Goal: Task Accomplishment & Management: Use online tool/utility

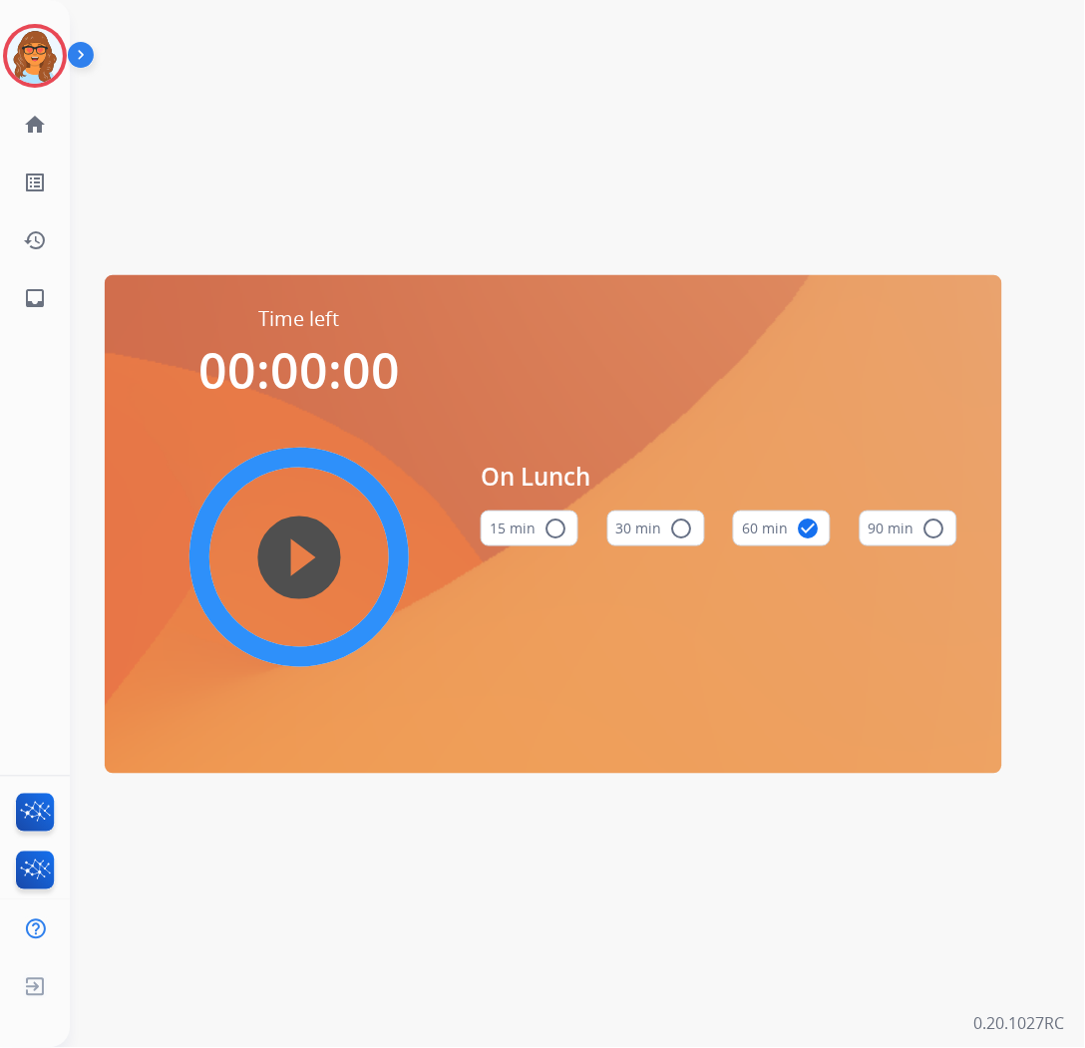
click at [486, 126] on div "Time left 00:00:00 play_circle_filled On Lunch 15 min radio_button_unchecked 30…" at bounding box center [553, 524] width 967 height 1048
click at [55, 57] on img at bounding box center [35, 56] width 56 height 56
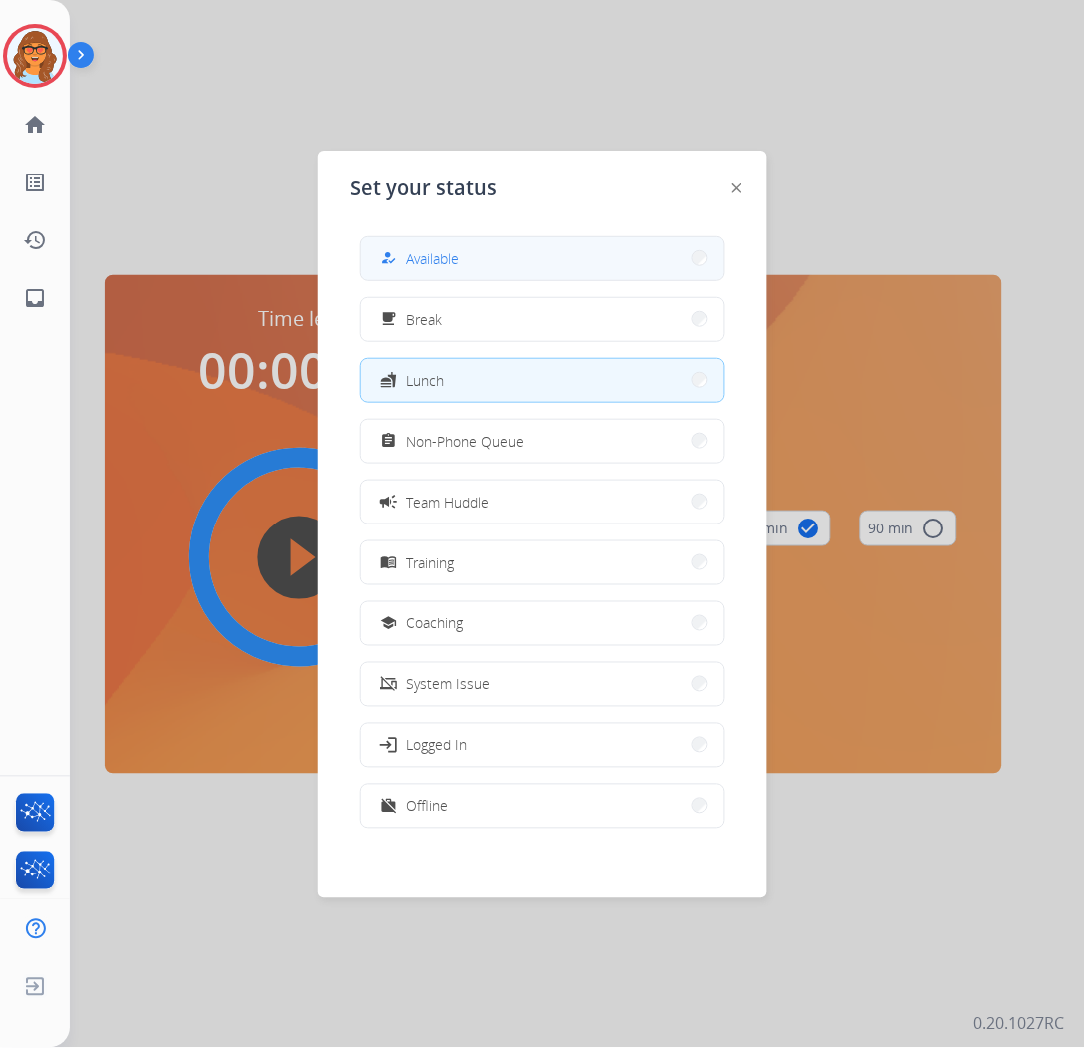
click at [522, 276] on button "how_to_reg Available" at bounding box center [542, 258] width 363 height 43
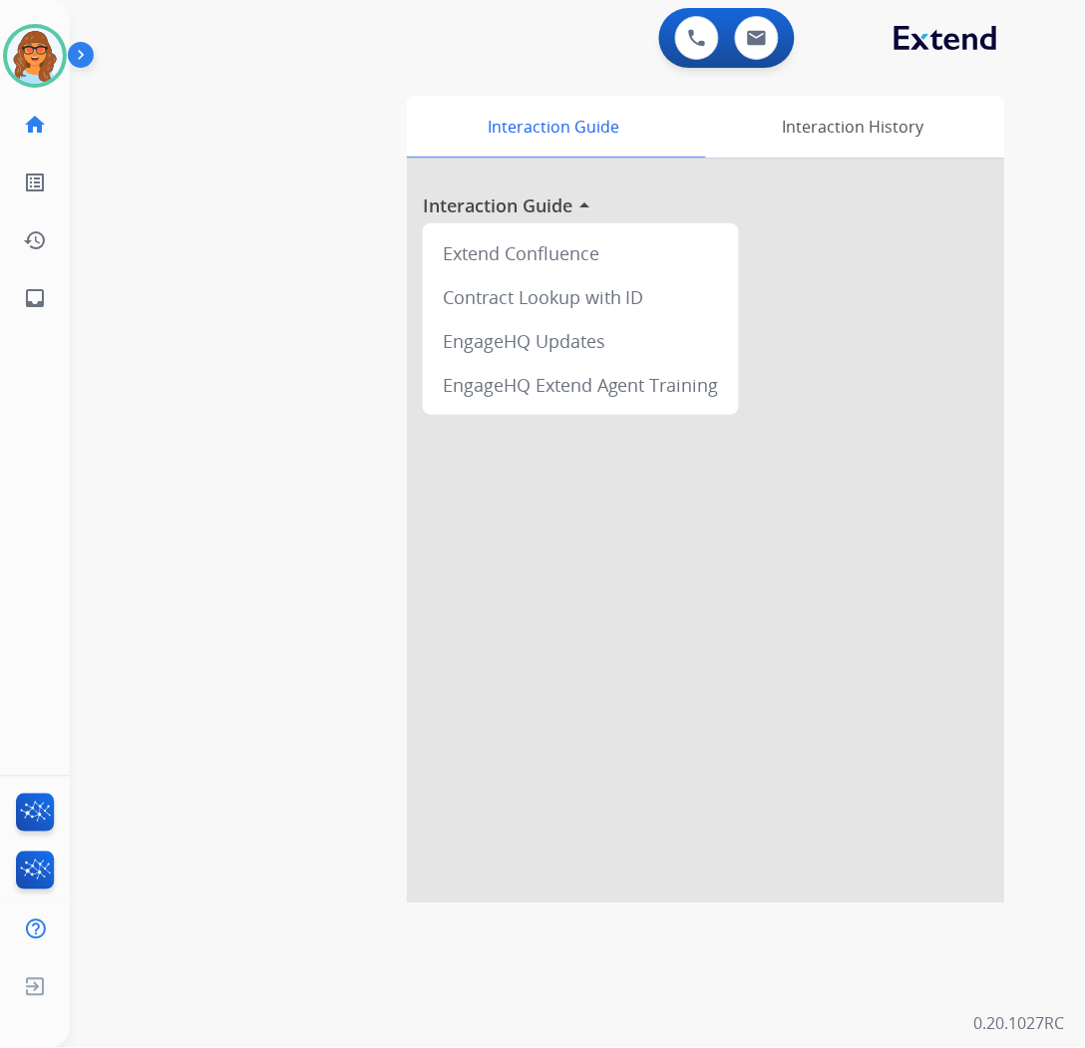
click at [220, 96] on div "swap_horiz Break voice bridge close_fullscreen Connect 3-Way Call merge_type Se…" at bounding box center [553, 488] width 967 height 832
click at [40, 62] on img at bounding box center [35, 56] width 56 height 56
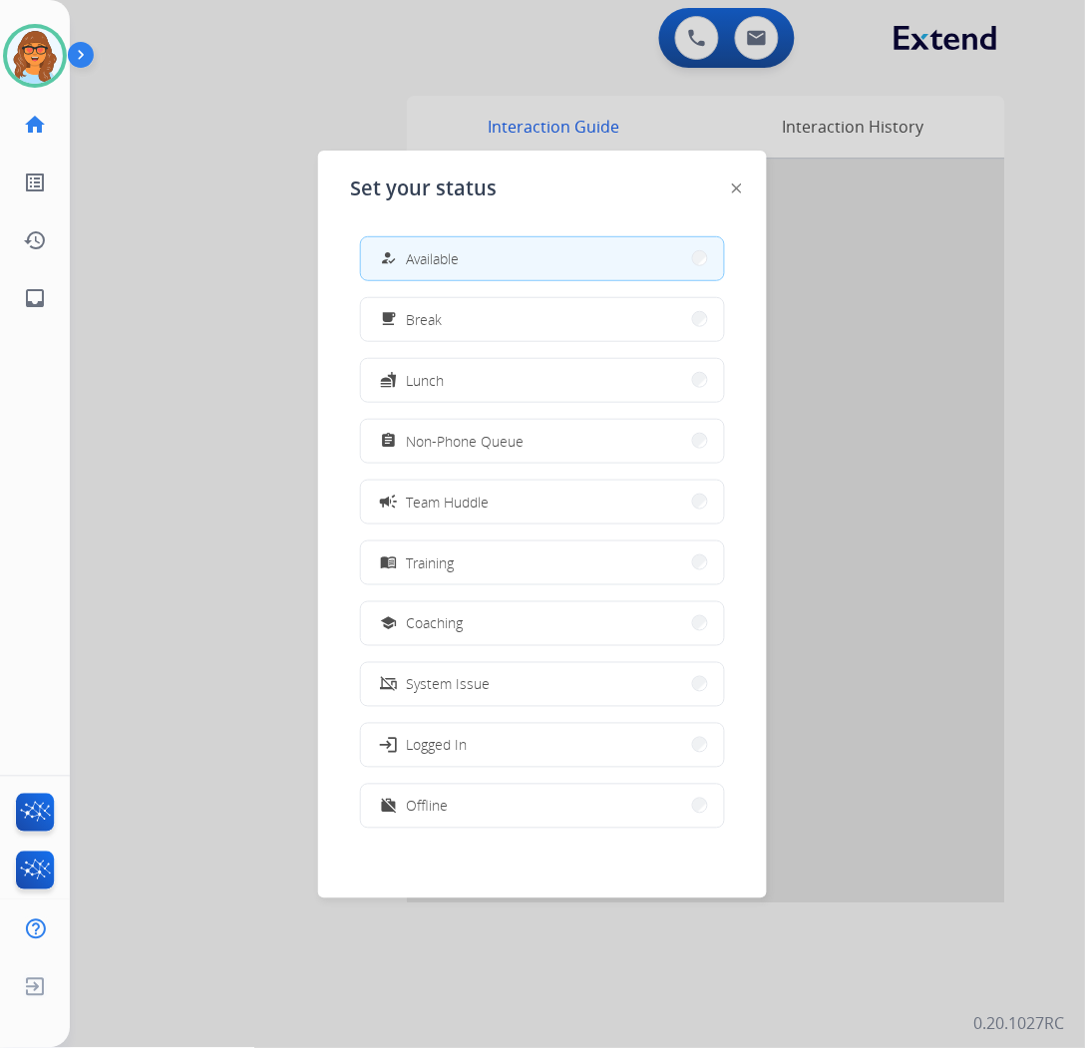
click at [251, 239] on div at bounding box center [542, 524] width 1085 height 1048
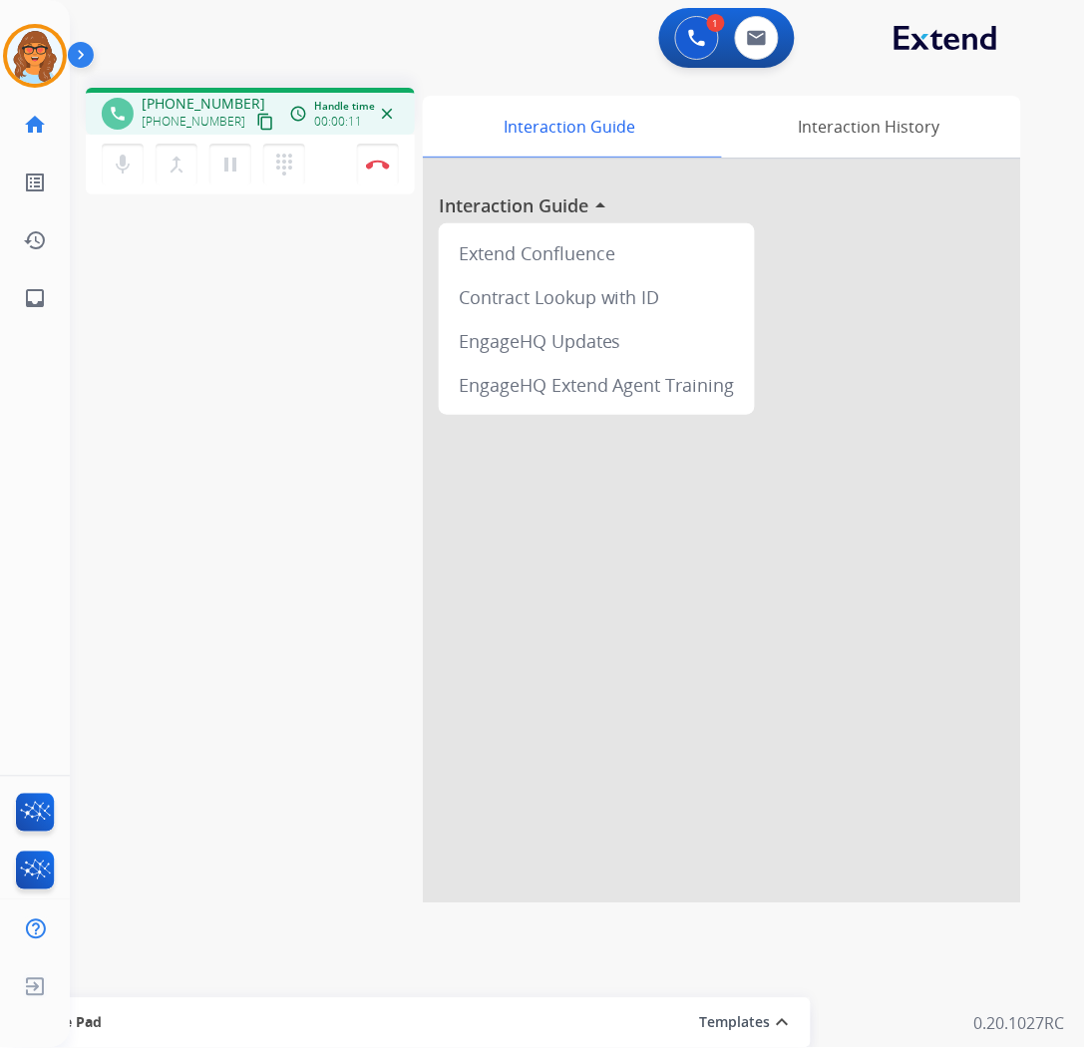
click at [256, 124] on mat-icon "content_copy" at bounding box center [265, 122] width 18 height 18
click at [377, 167] on img at bounding box center [378, 165] width 24 height 10
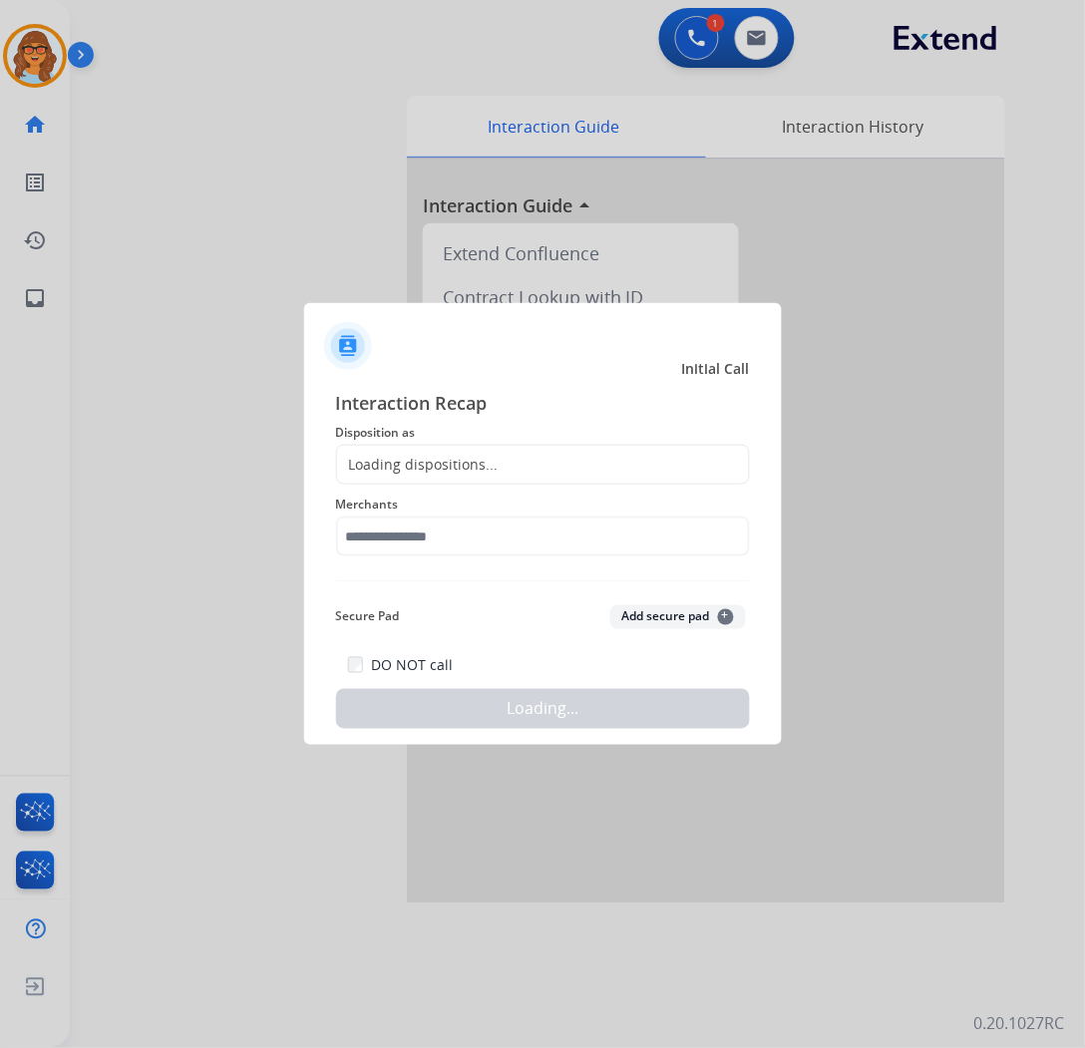
click at [616, 454] on div "Loading dispositions..." at bounding box center [543, 465] width 414 height 40
click at [573, 470] on div "Loading dispositions..." at bounding box center [543, 465] width 414 height 40
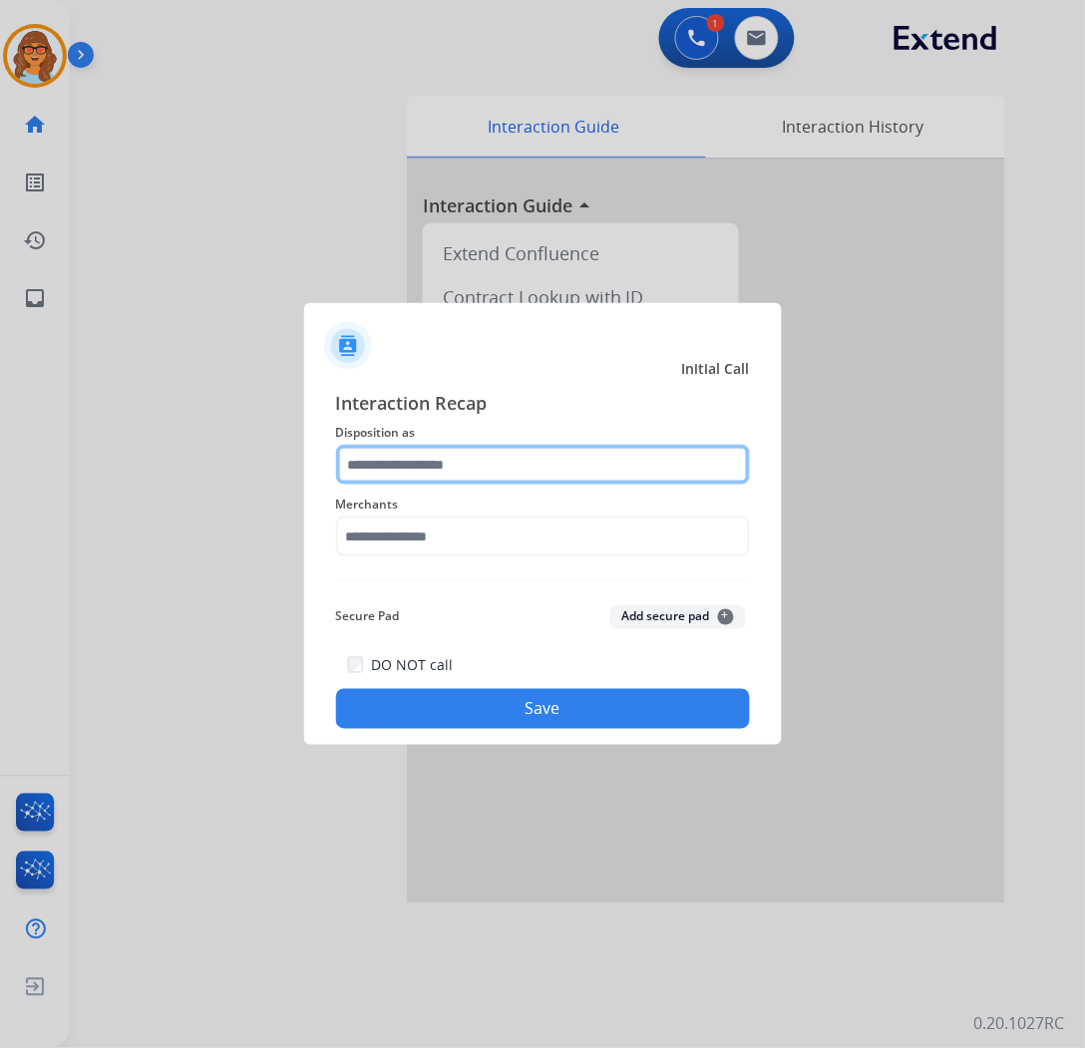
click at [653, 462] on input "text" at bounding box center [543, 465] width 414 height 40
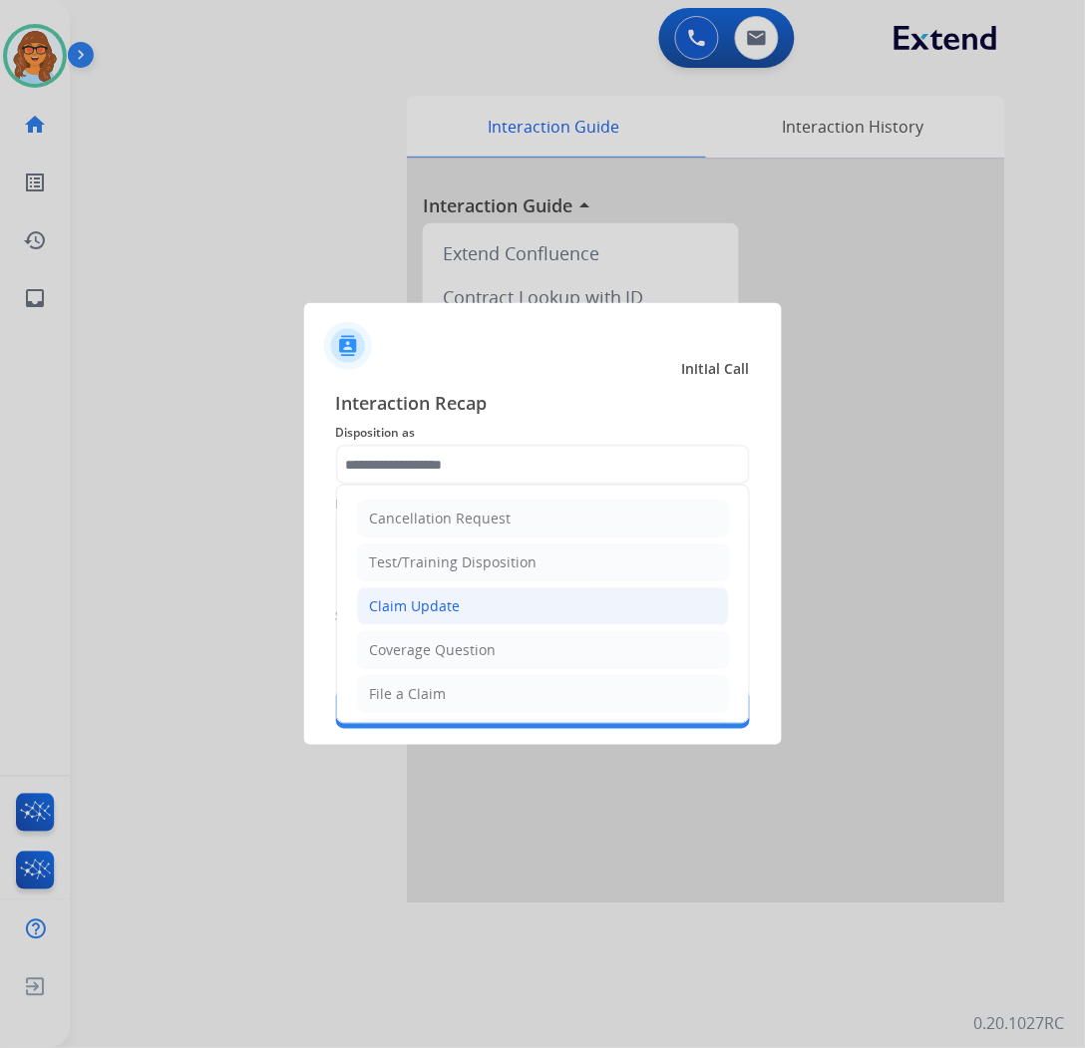
click at [433, 605] on div "Claim Update" at bounding box center [415, 606] width 91 height 20
type input "**********"
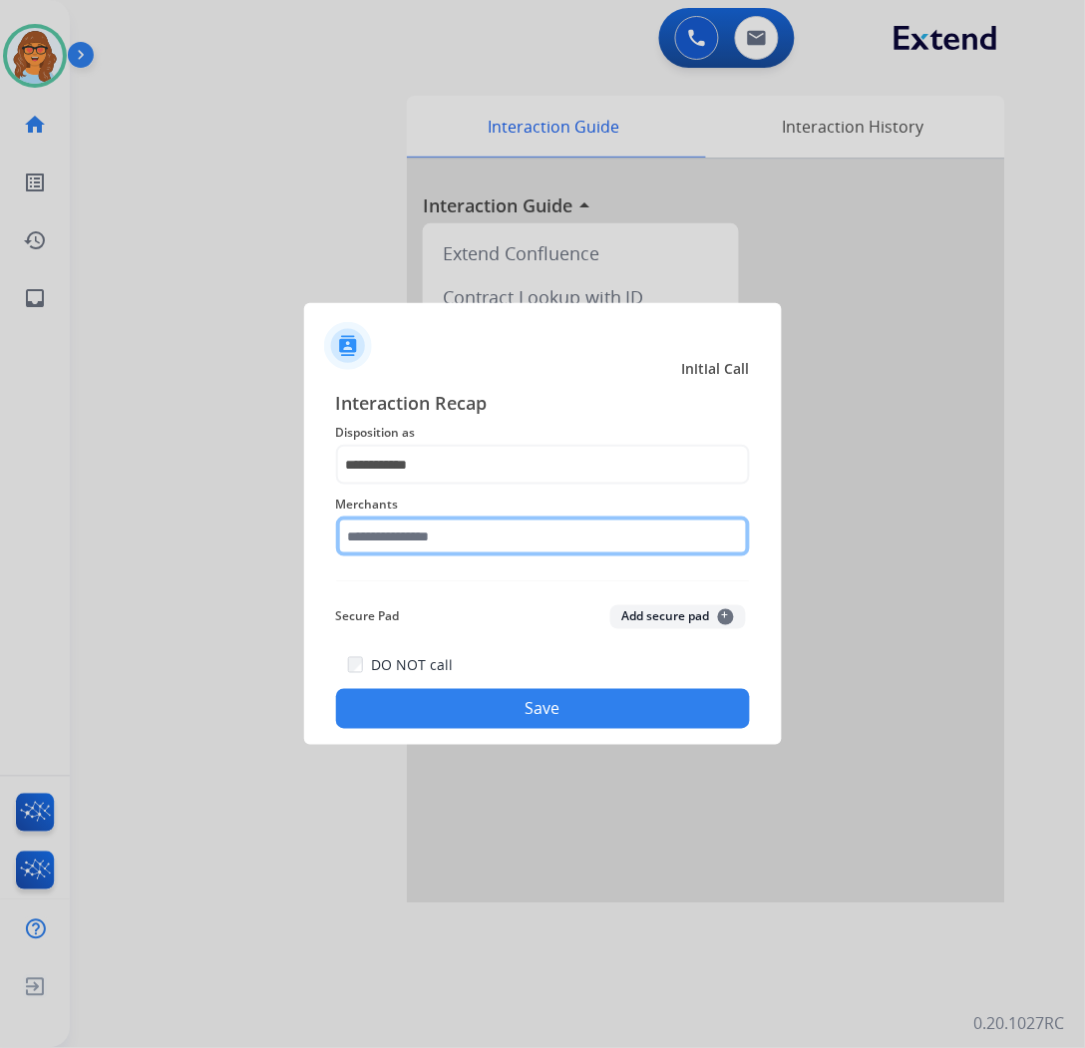
click at [472, 526] on input "text" at bounding box center [543, 537] width 414 height 40
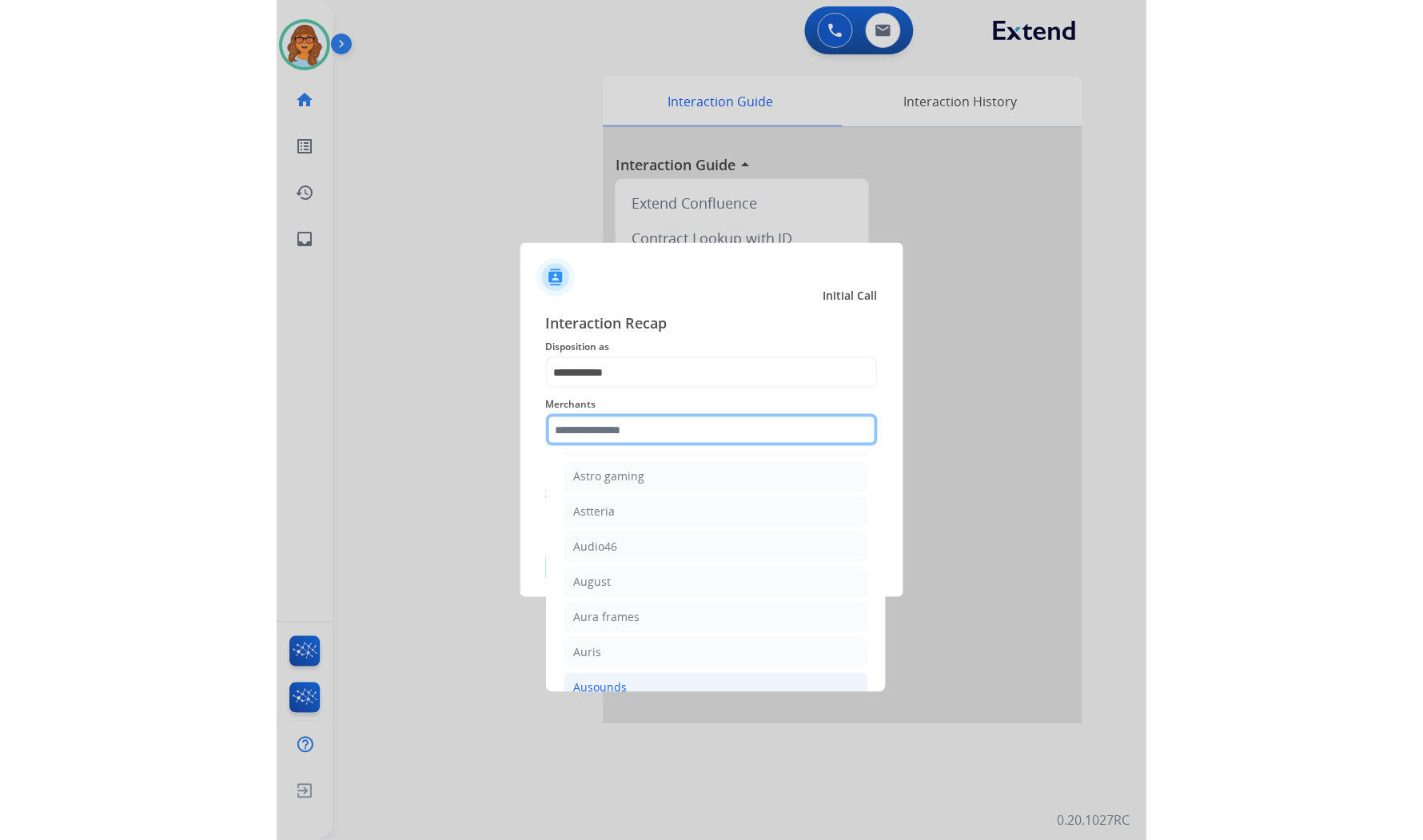
scroll to position [2308, 0]
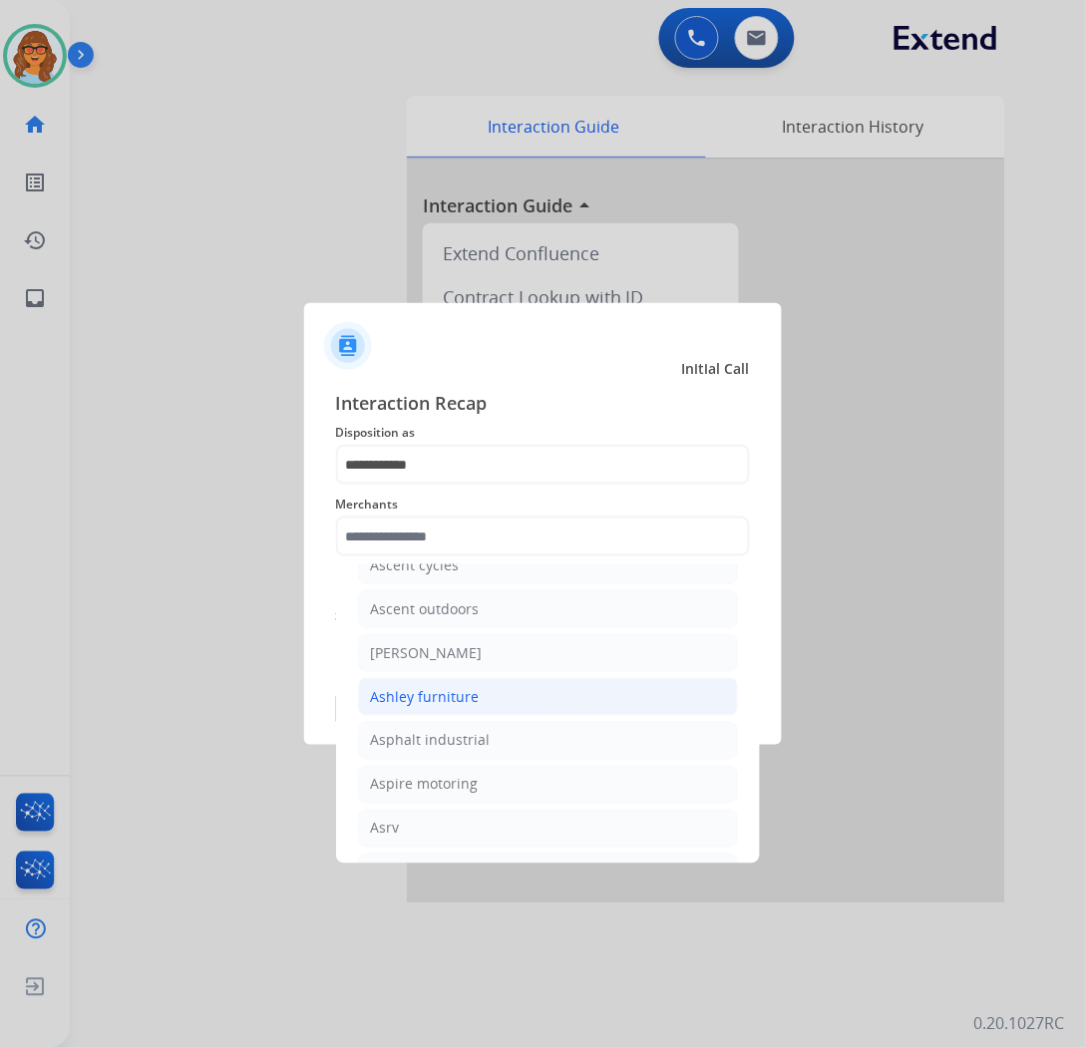
click at [447, 707] on div "Ashley furniture" at bounding box center [425, 697] width 109 height 20
type input "**********"
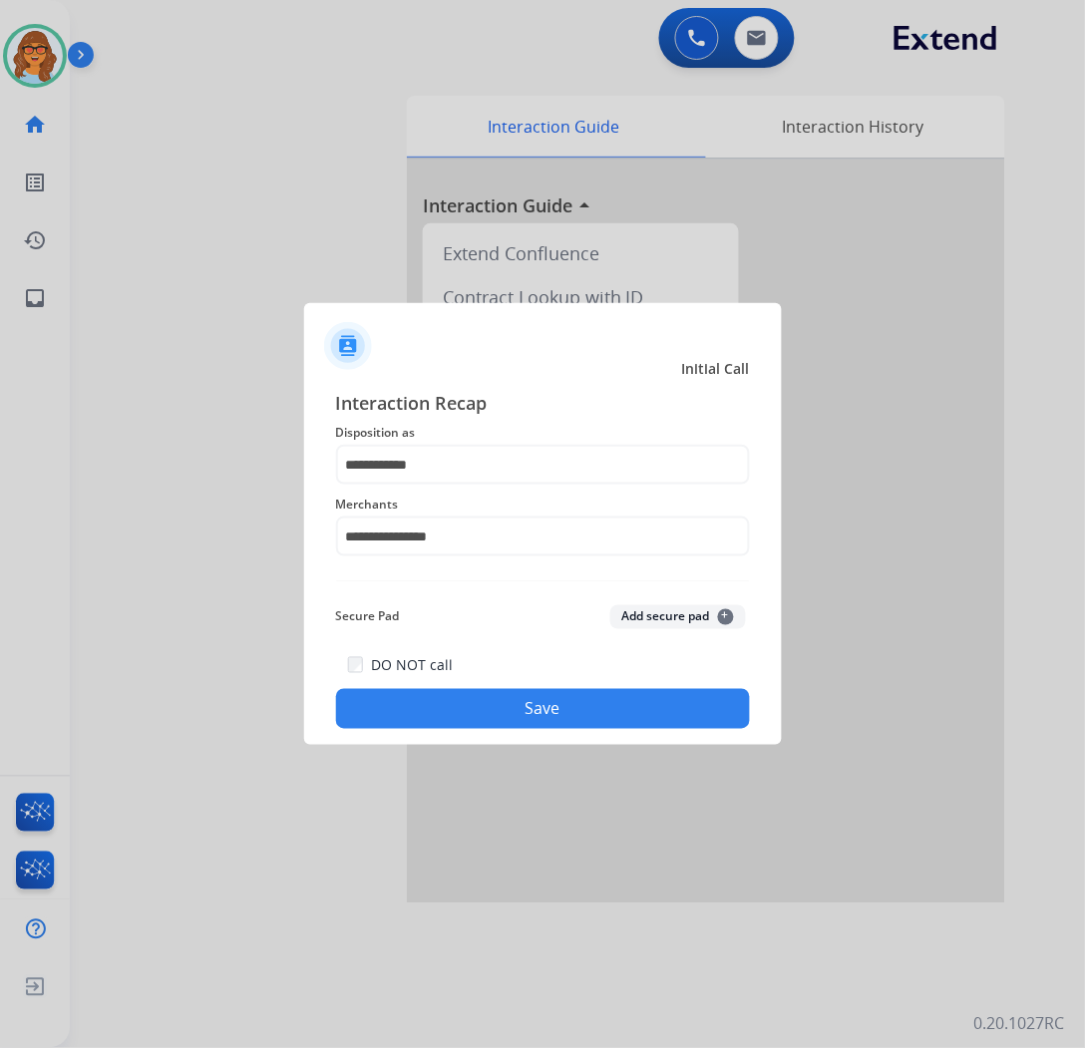
click at [531, 706] on button "Save" at bounding box center [543, 709] width 414 height 40
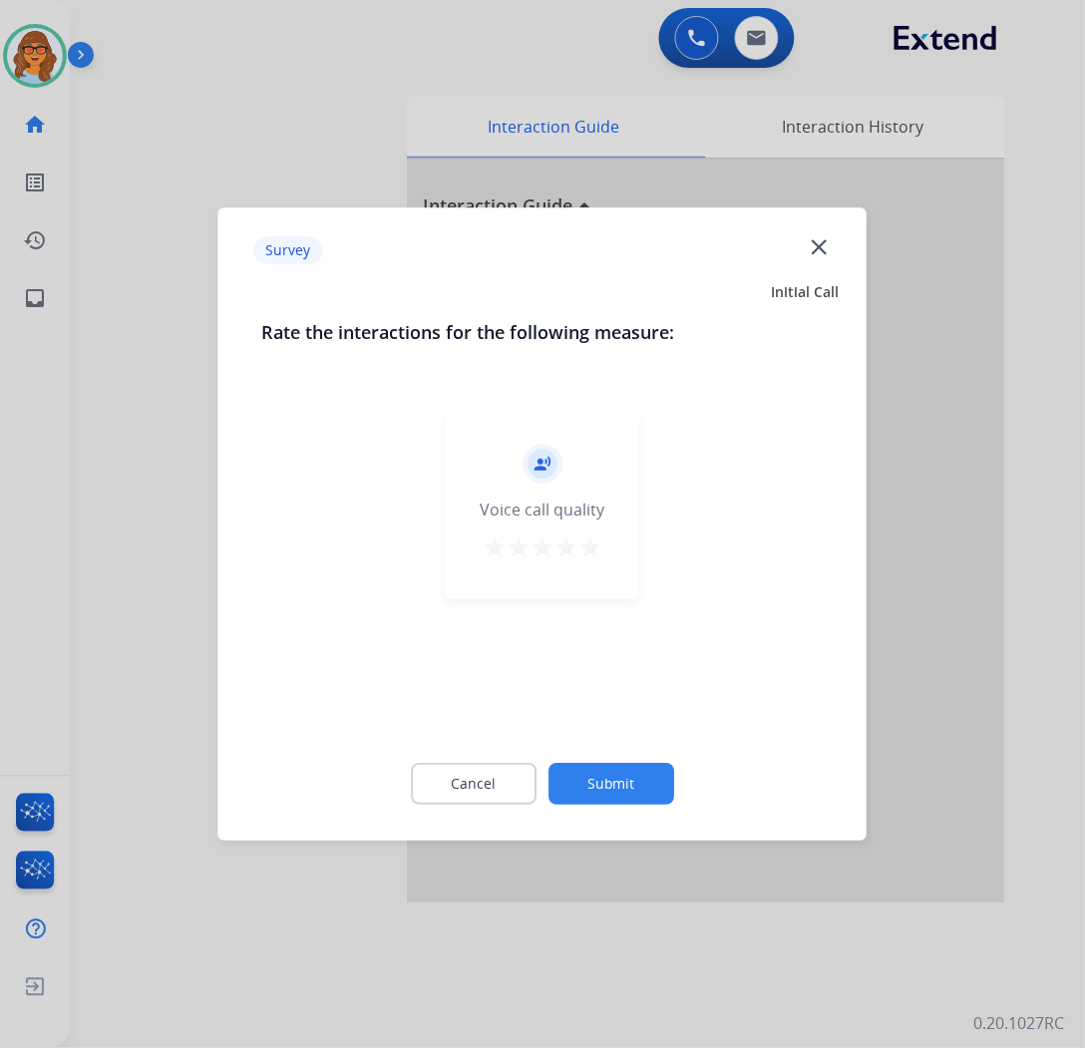
click at [599, 553] on mat-icon "star" at bounding box center [590, 547] width 24 height 24
click at [624, 784] on button "Submit" at bounding box center [611, 784] width 126 height 42
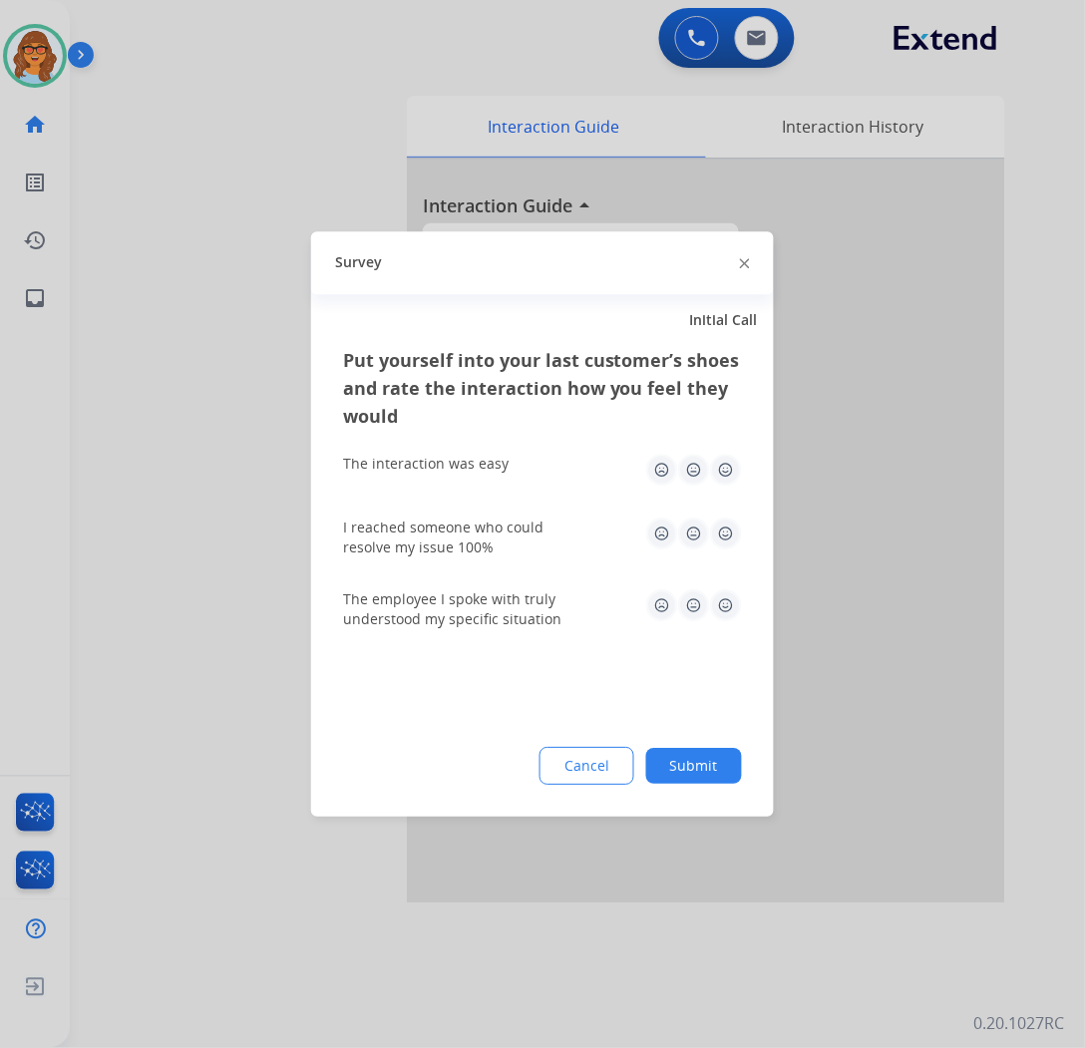
click at [735, 463] on img at bounding box center [726, 470] width 32 height 32
click at [734, 541] on img at bounding box center [726, 534] width 32 height 32
click at [724, 602] on img at bounding box center [726, 605] width 32 height 32
click at [698, 769] on button "Submit" at bounding box center [694, 766] width 96 height 36
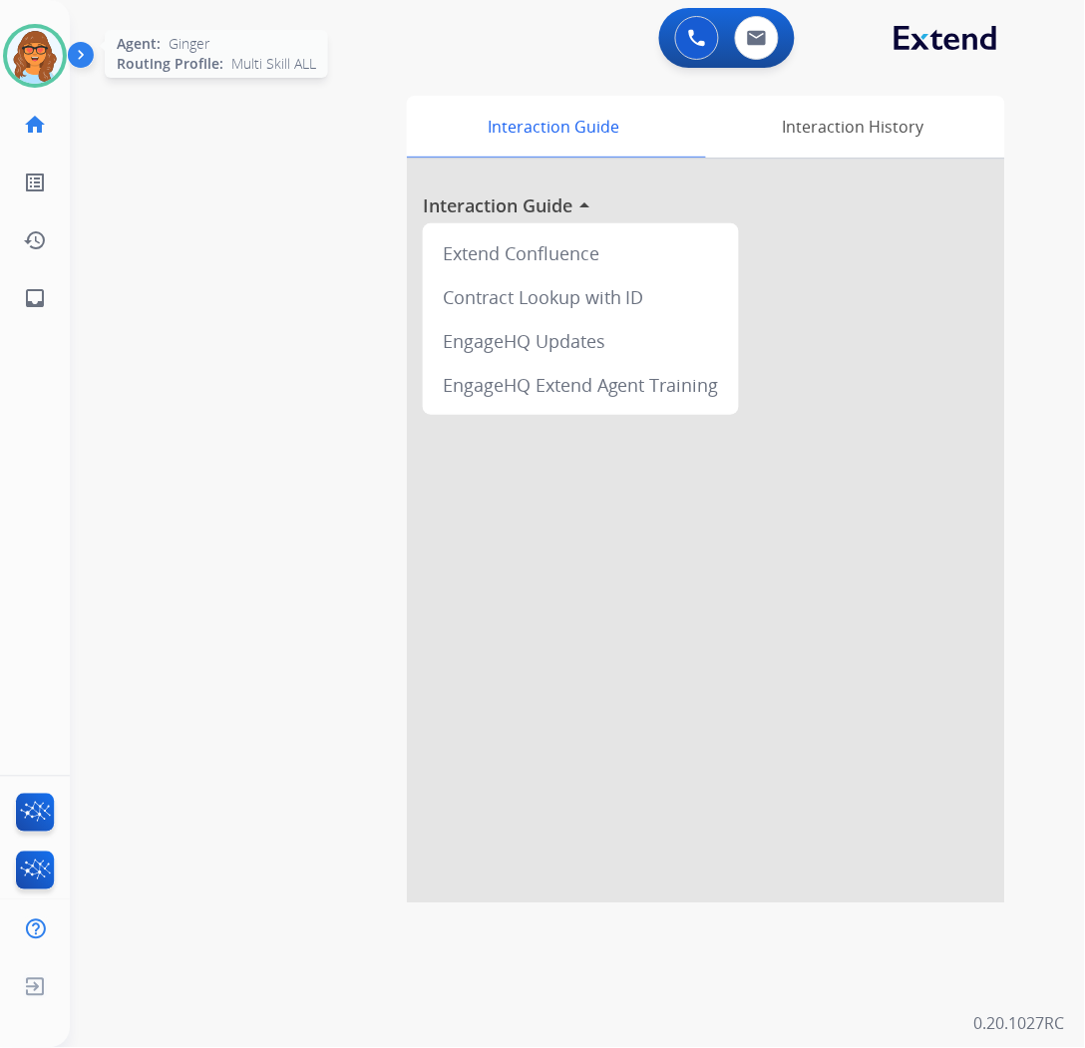
click at [41, 28] on img at bounding box center [35, 56] width 56 height 56
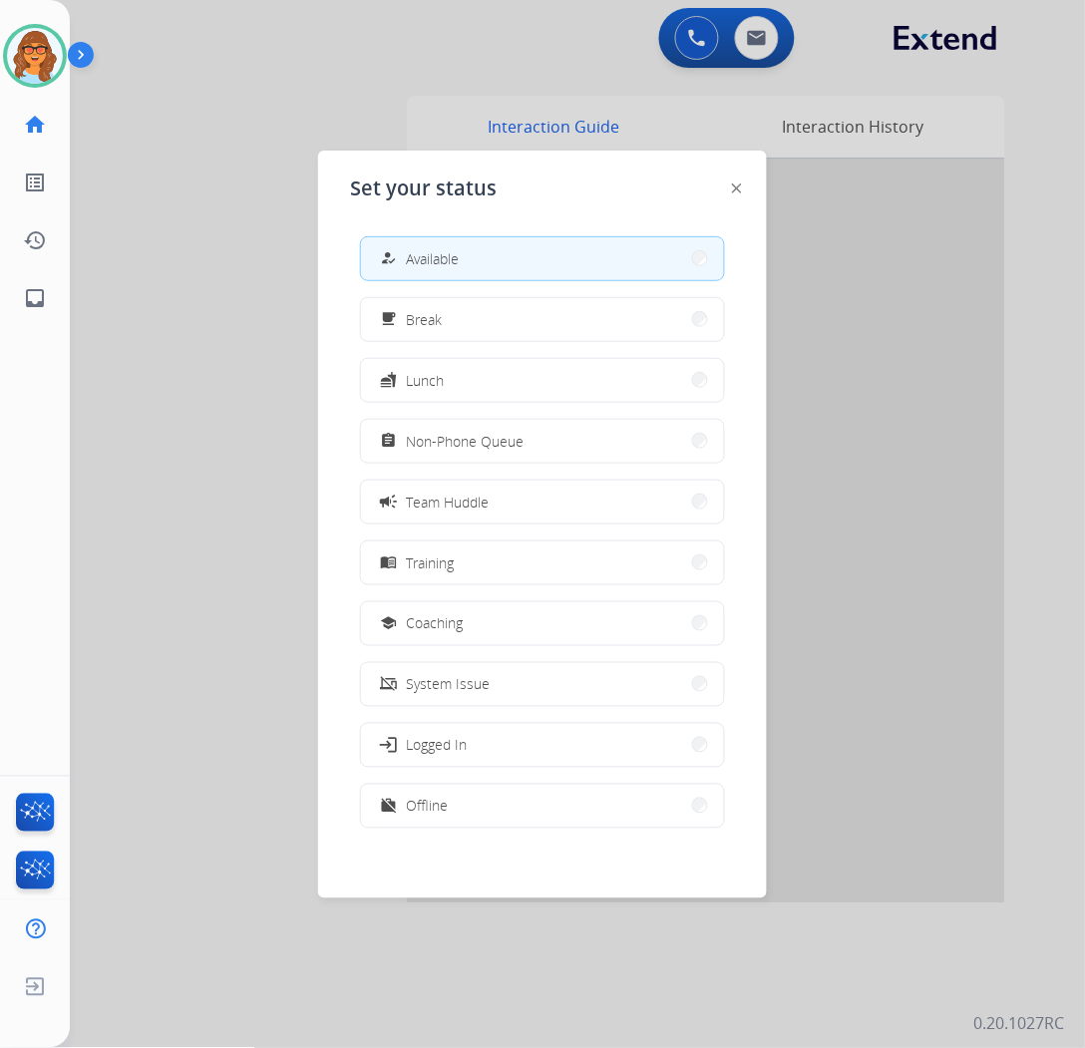
click at [165, 121] on div at bounding box center [542, 524] width 1085 height 1048
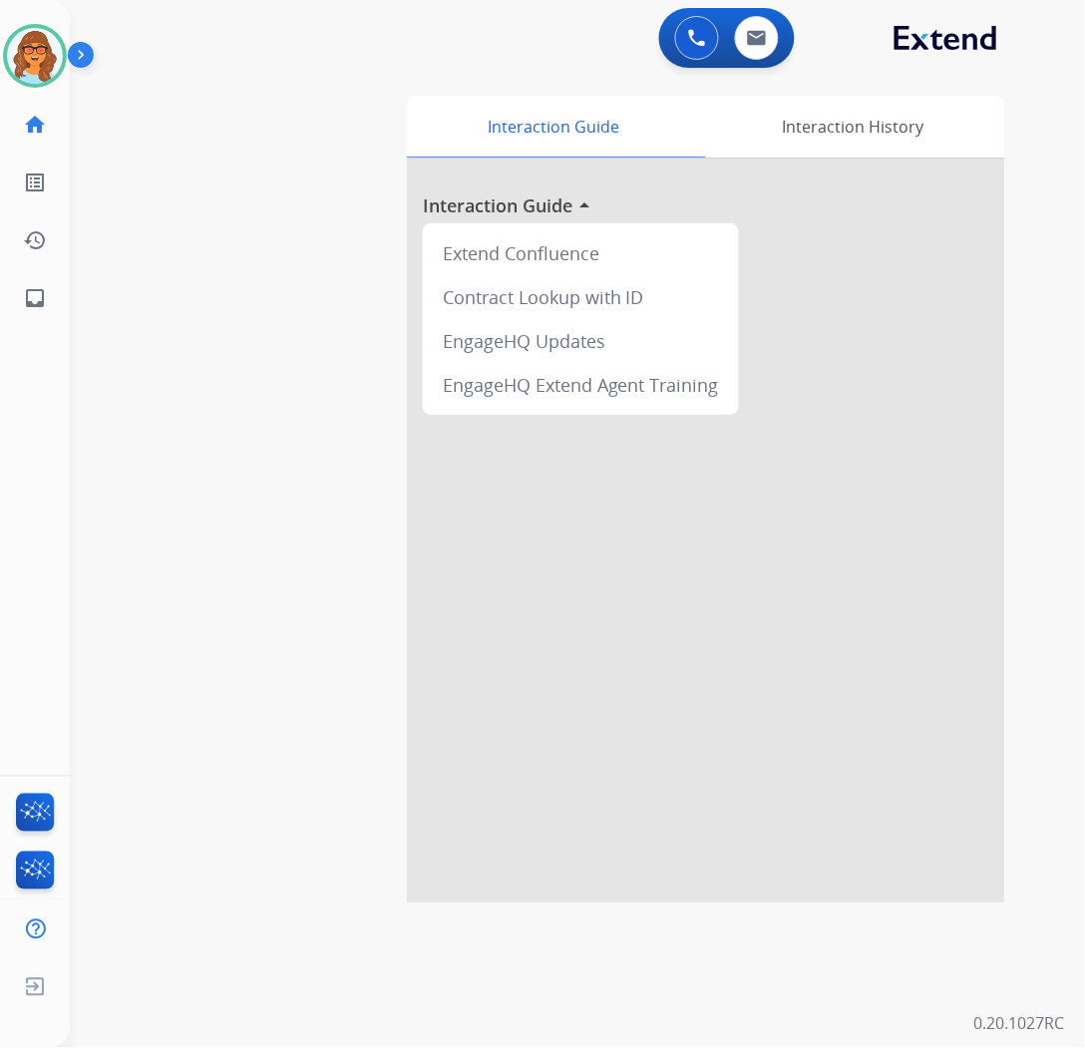
click at [417, 27] on div "0 Voice Interactions 0 Email Interactions" at bounding box center [565, 40] width 943 height 64
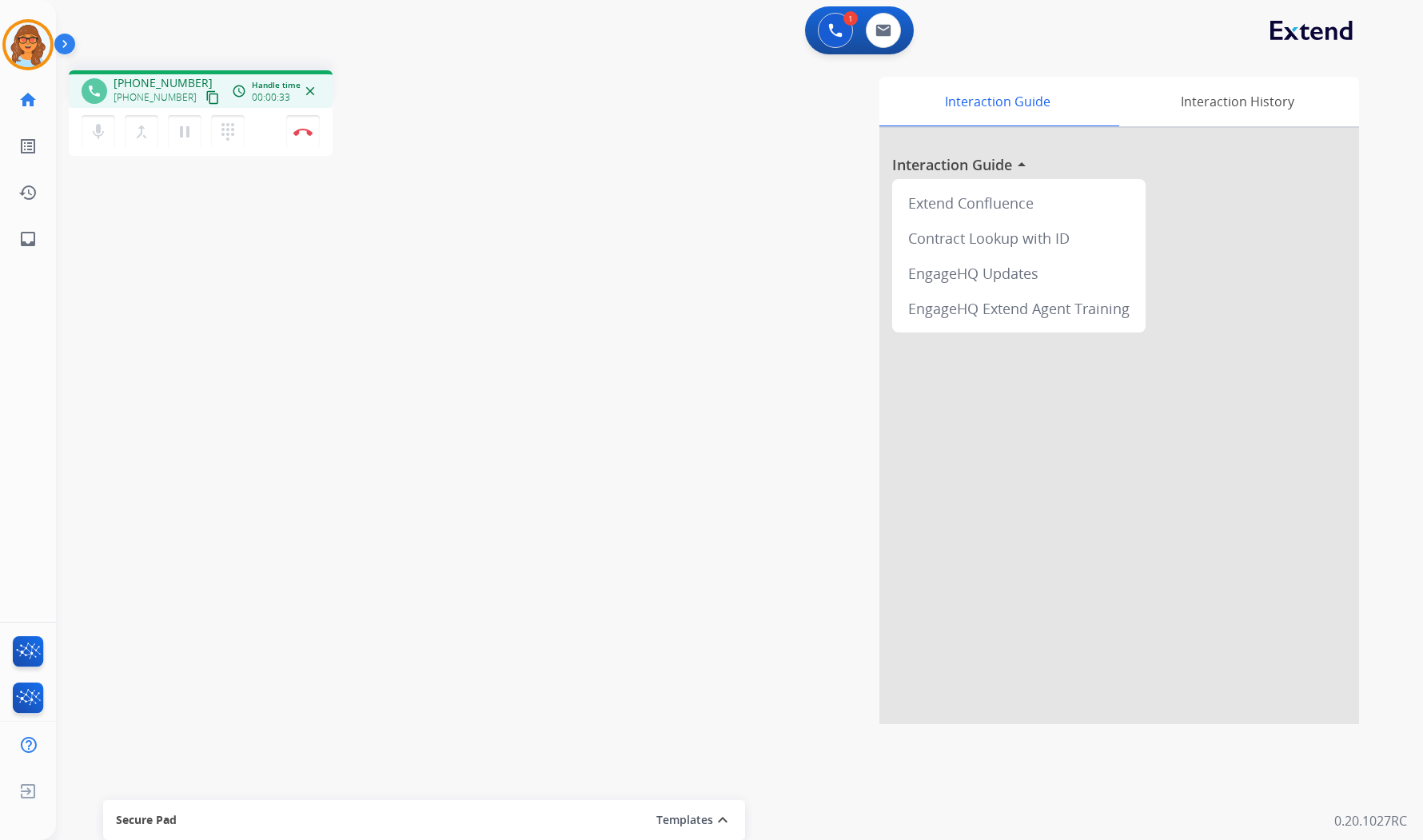
click at [205, 96] on mat-icon "content_copy" at bounding box center [212, 98] width 14 height 14
click at [182, 135] on mat-icon "pause" at bounding box center [184, 132] width 19 height 19
click at [82, 131] on button "mic Mute" at bounding box center [99, 132] width 34 height 34
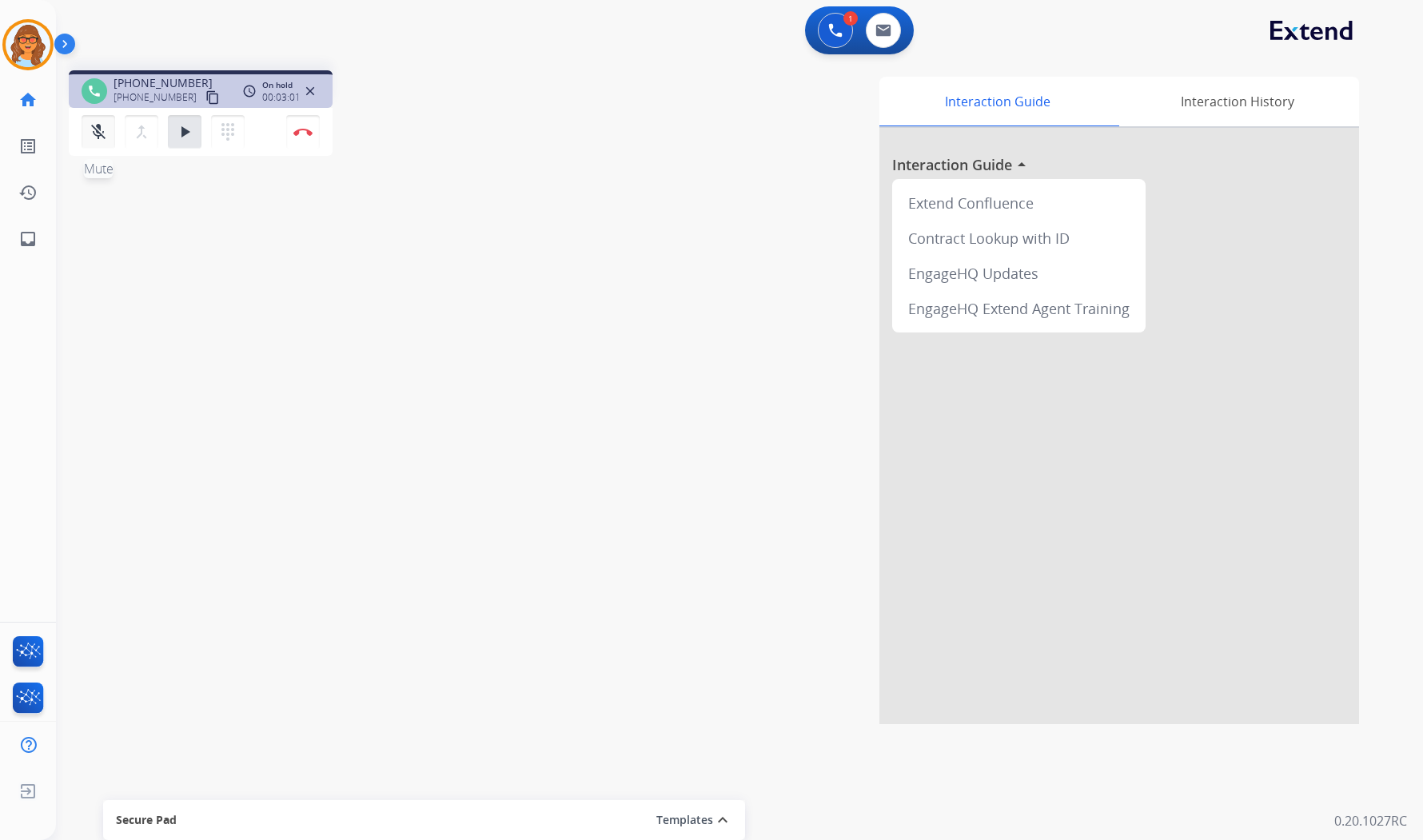
click at [97, 131] on mat-icon "mic_off" at bounding box center [99, 132] width 19 height 19
click at [179, 137] on mat-icon "play_arrow" at bounding box center [184, 132] width 19 height 19
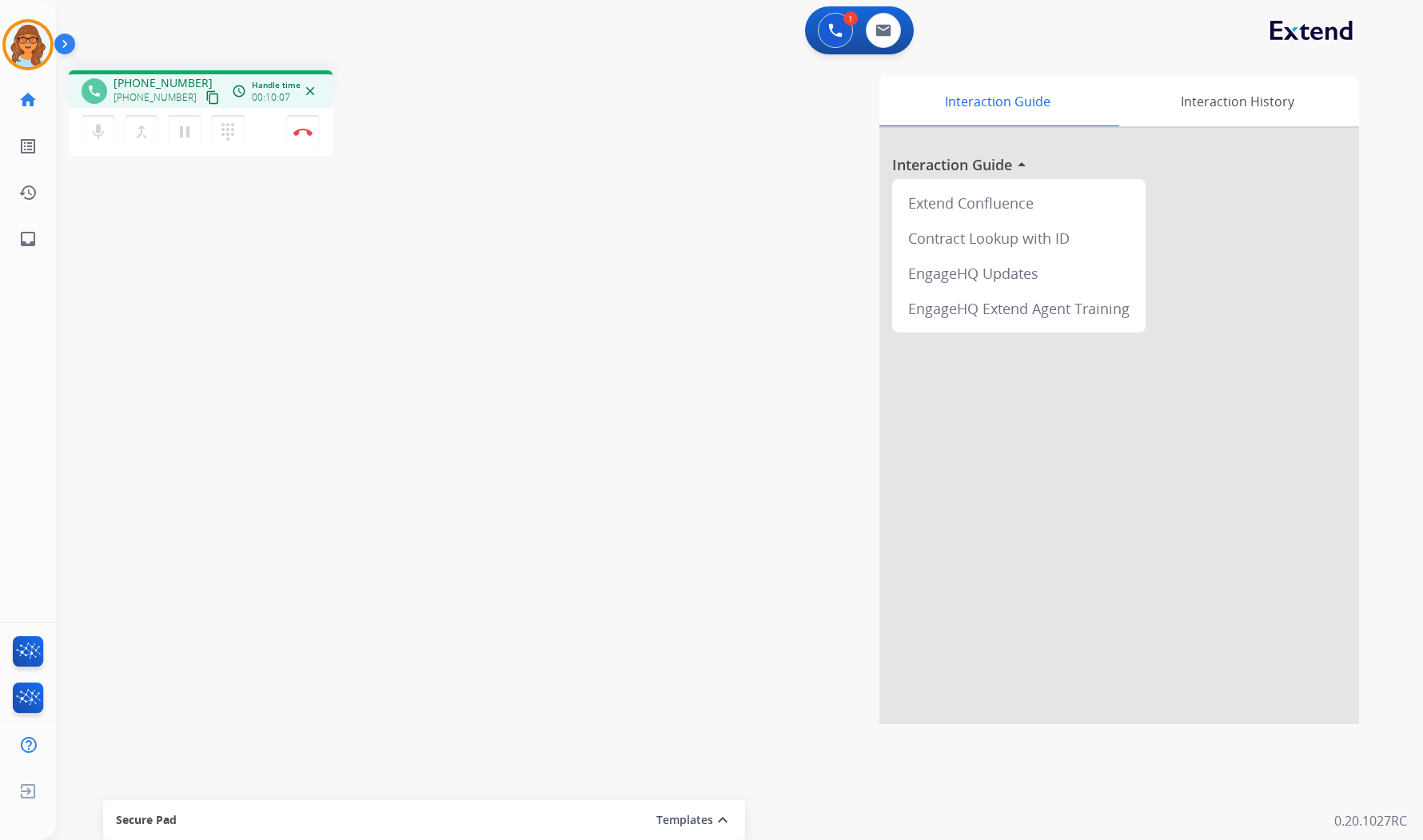
click at [611, 50] on div "1 Voice Interactions 0 Email Interactions" at bounding box center [730, 32] width 1309 height 51
click at [308, 134] on img at bounding box center [303, 132] width 19 height 8
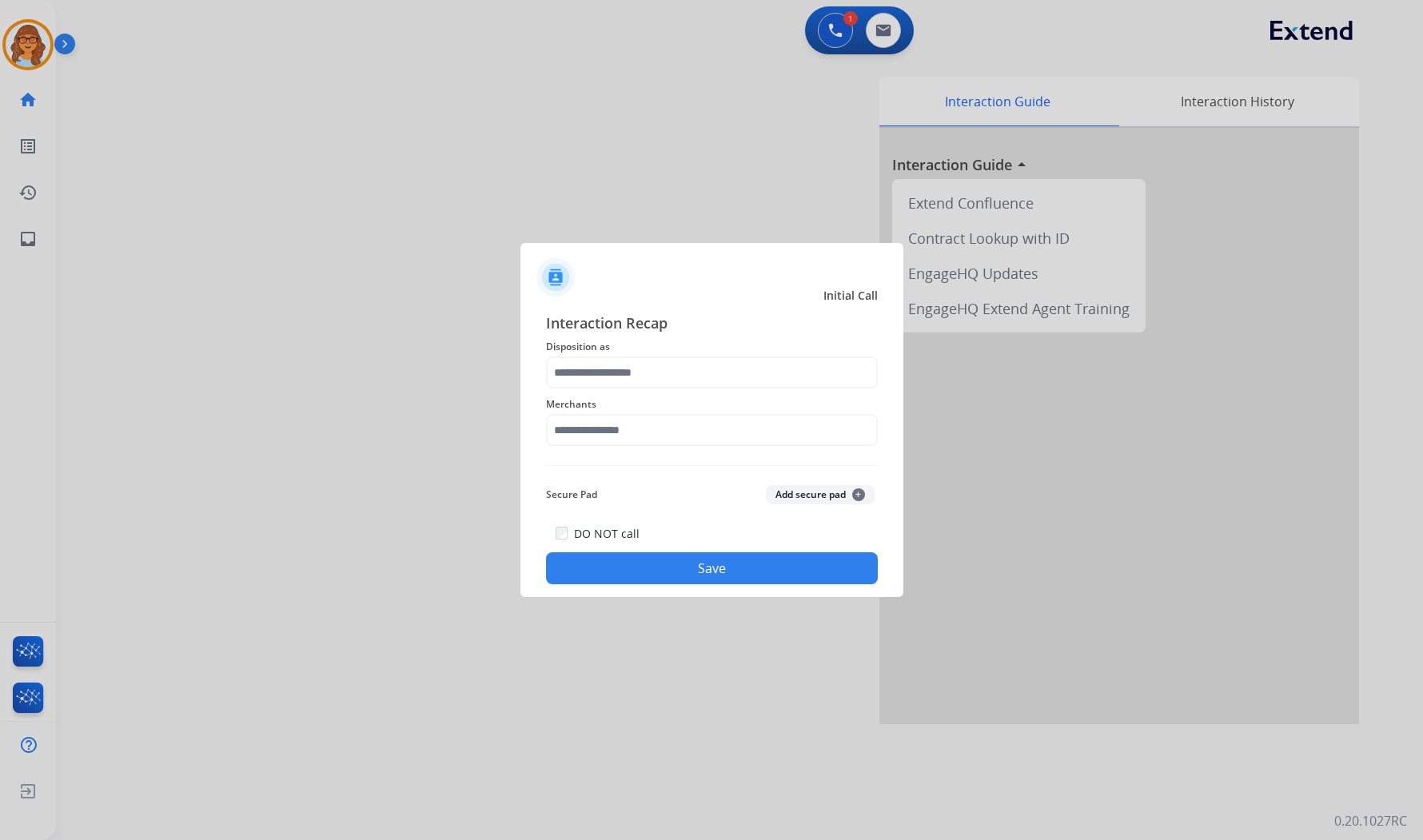
drag, startPoint x: 28, startPoint y: 46, endPoint x: 172, endPoint y: 57, distance: 144.4
click at [28, 46] on div at bounding box center [711, 420] width 1423 height 840
click at [648, 378] on input "text" at bounding box center [712, 373] width 332 height 32
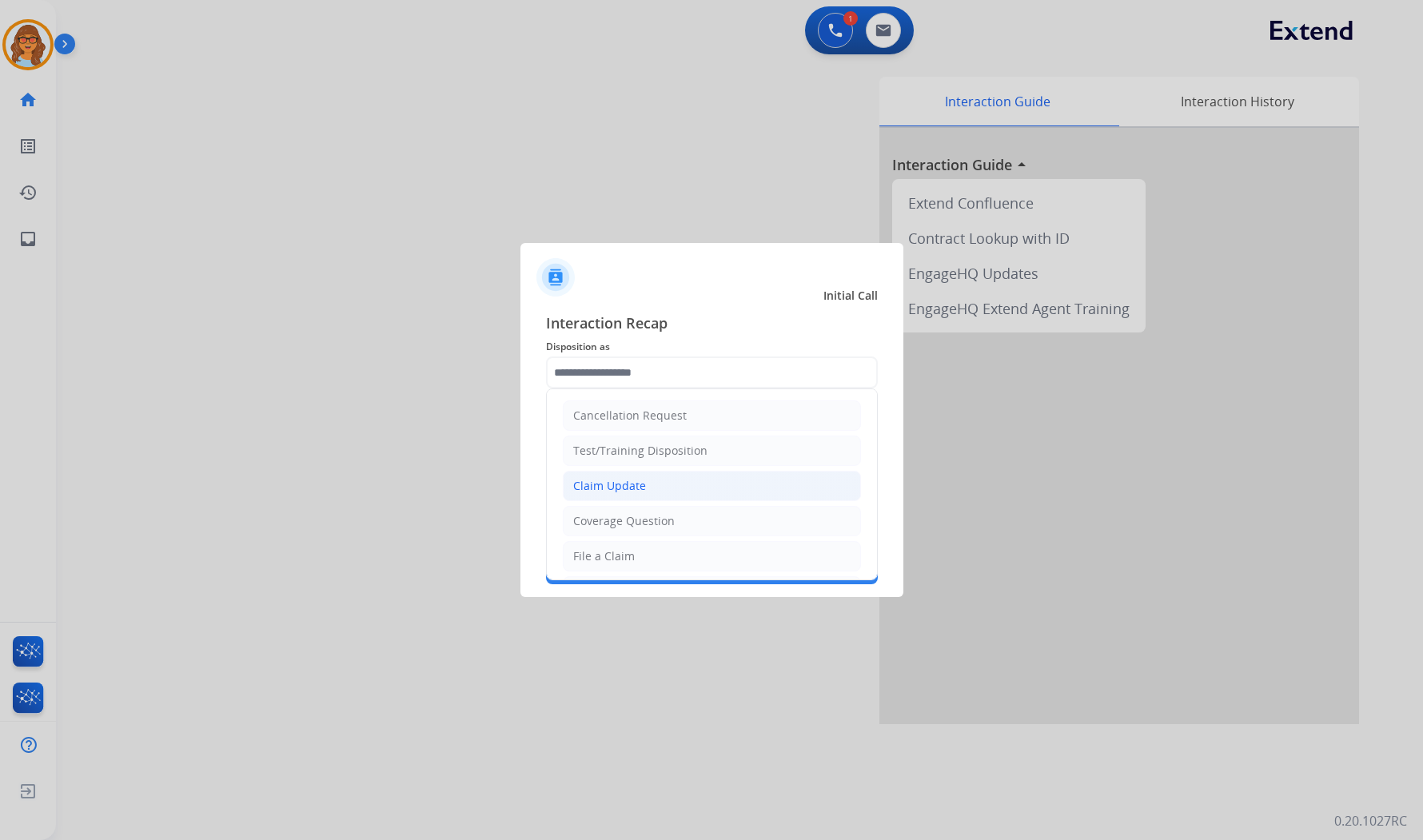
click at [629, 481] on div "Claim Update" at bounding box center [609, 486] width 73 height 16
type input "**********"
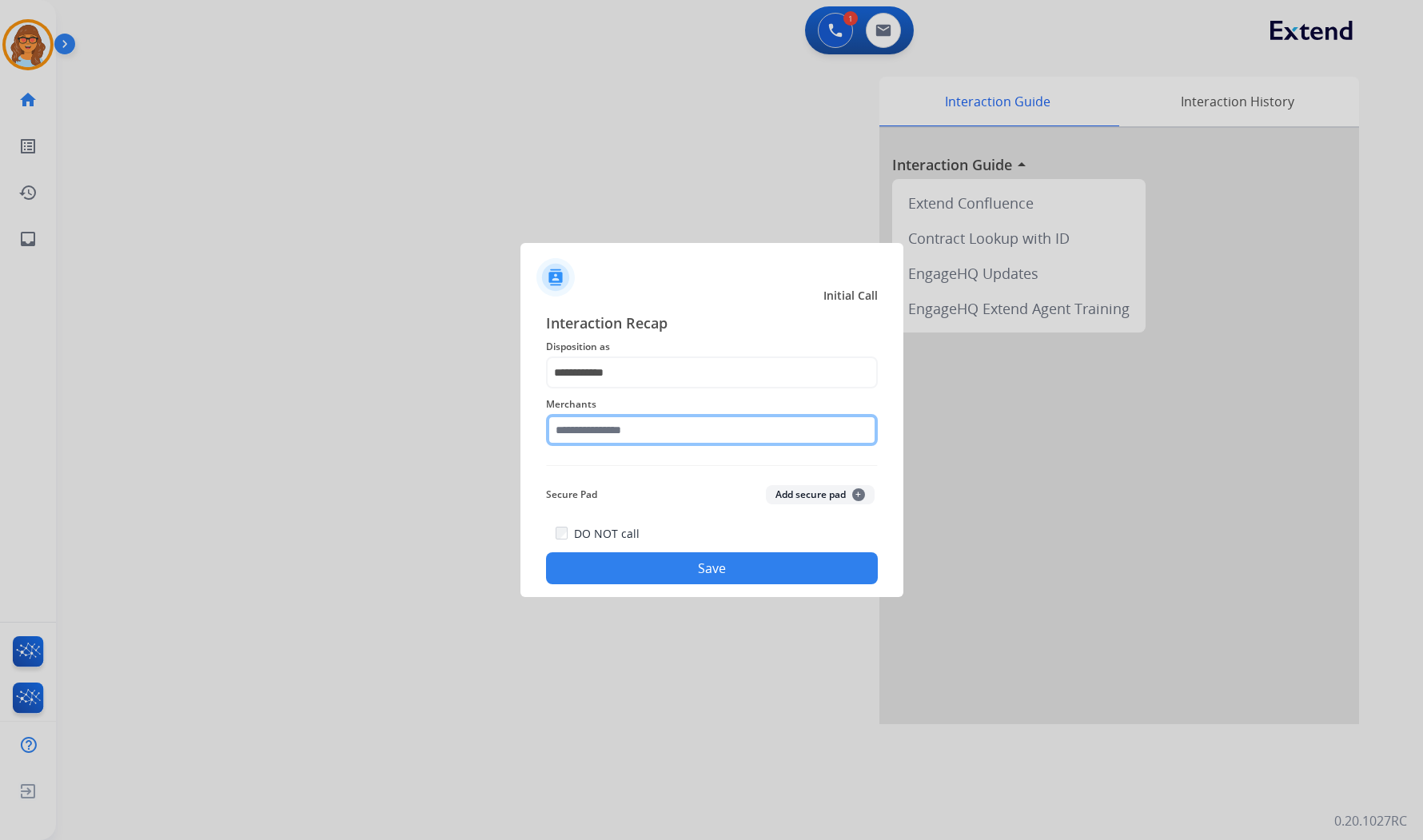
click at [643, 426] on input "text" at bounding box center [712, 430] width 332 height 32
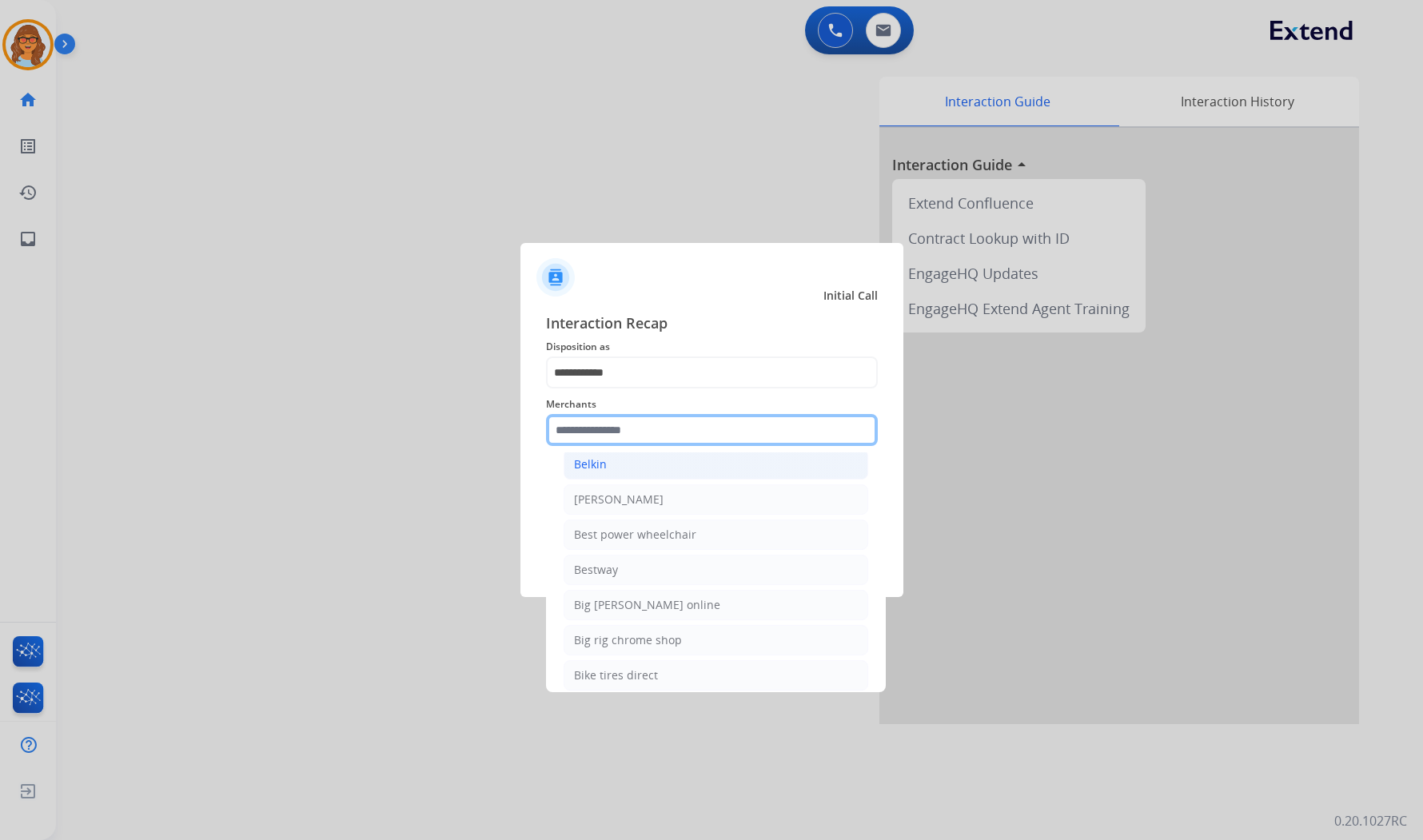
scroll to position [3907, 0]
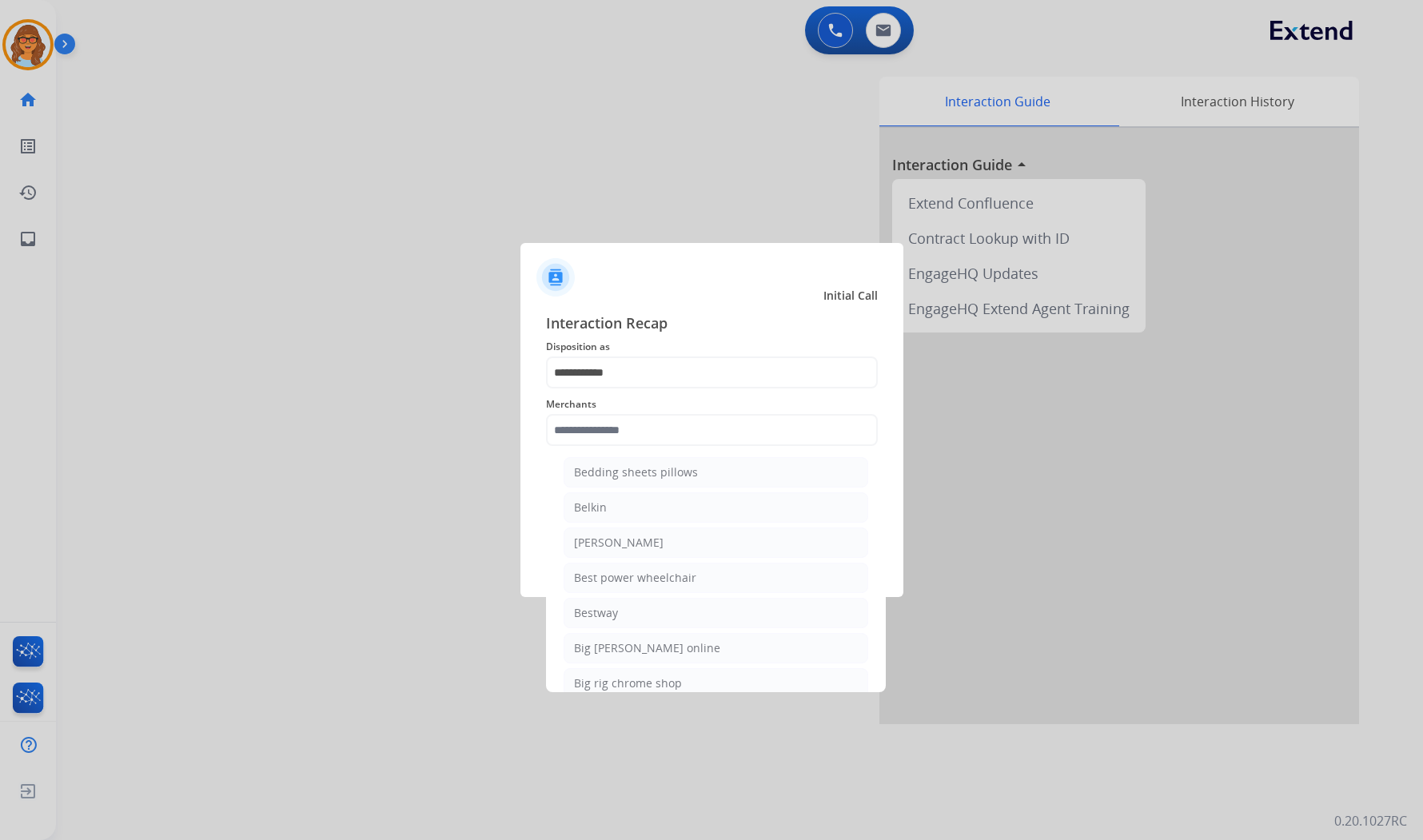
click at [622, 445] on div "Bed bath & beyond" at bounding box center [625, 437] width 103 height 16
type input "**********"
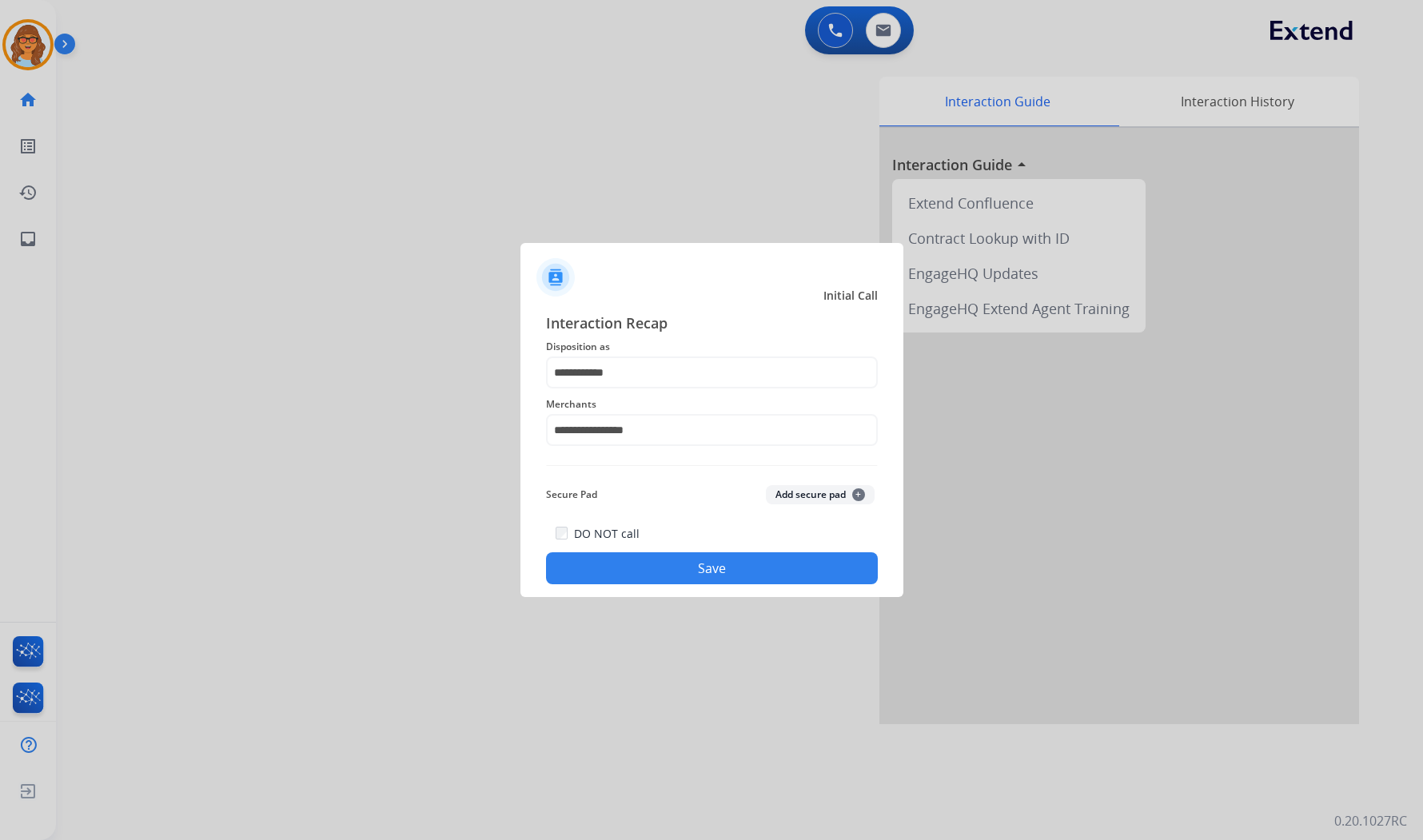
click at [738, 563] on button "Save" at bounding box center [712, 568] width 332 height 32
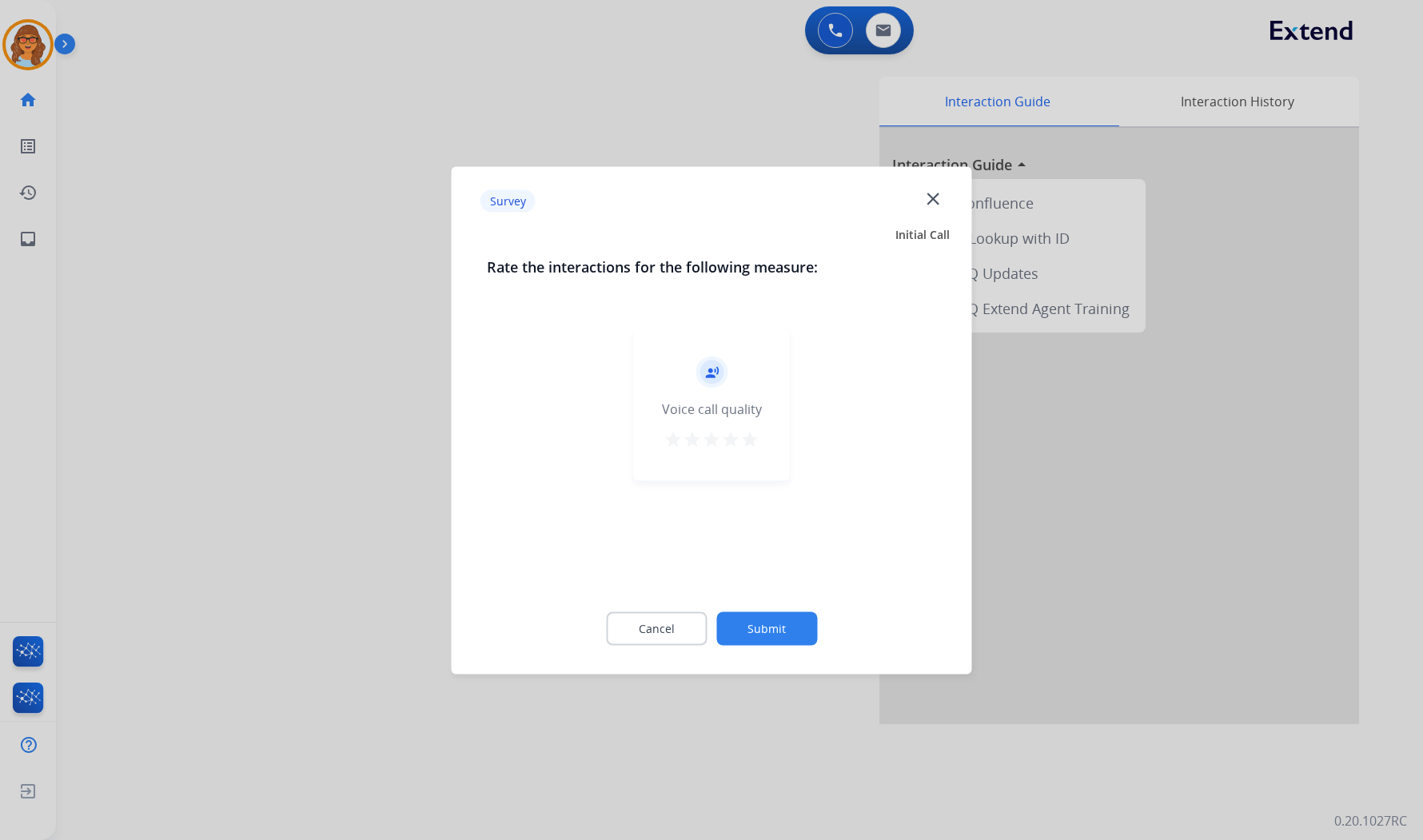
click at [795, 613] on button "Submit" at bounding box center [766, 628] width 101 height 34
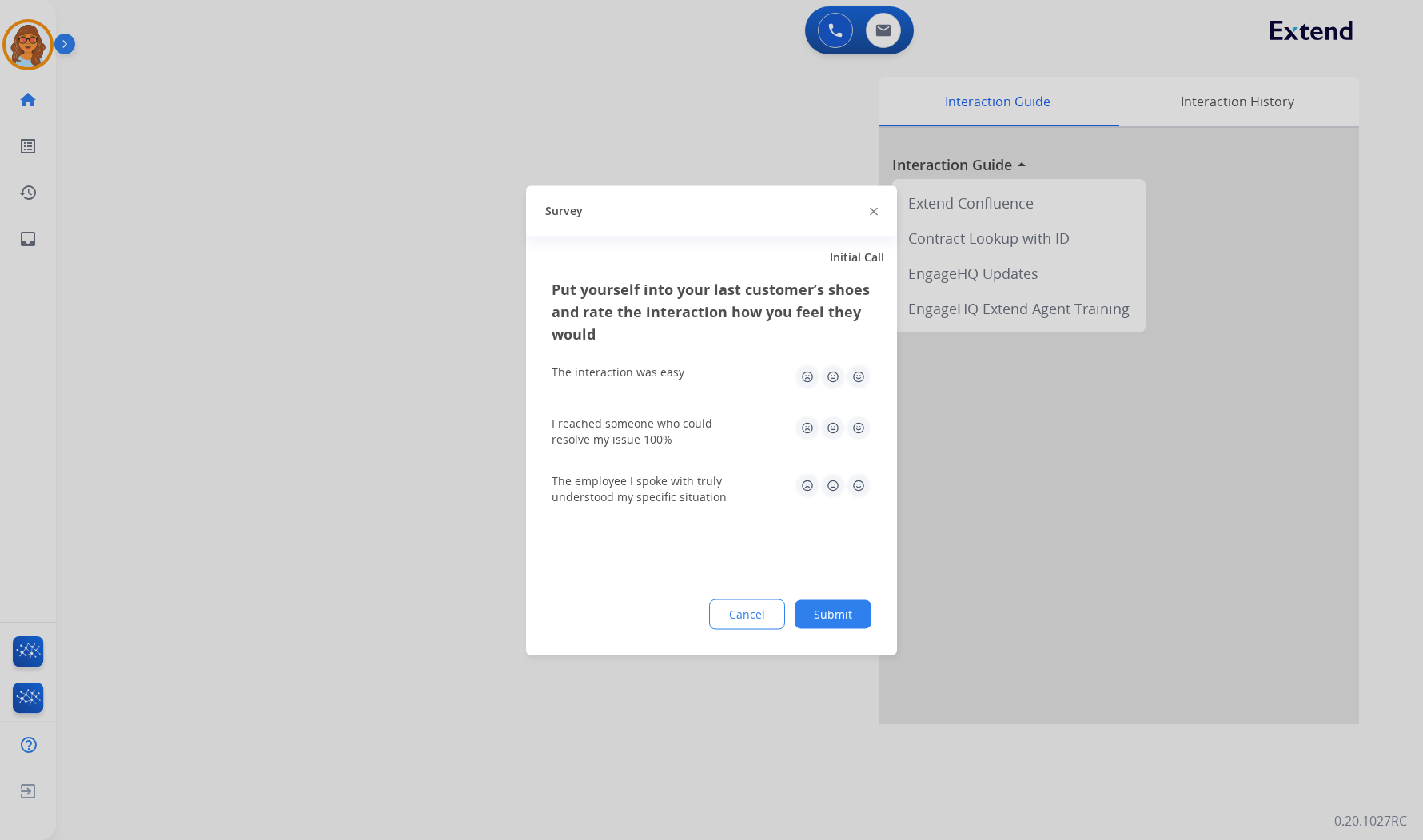
click at [817, 610] on button "Submit" at bounding box center [833, 614] width 77 height 29
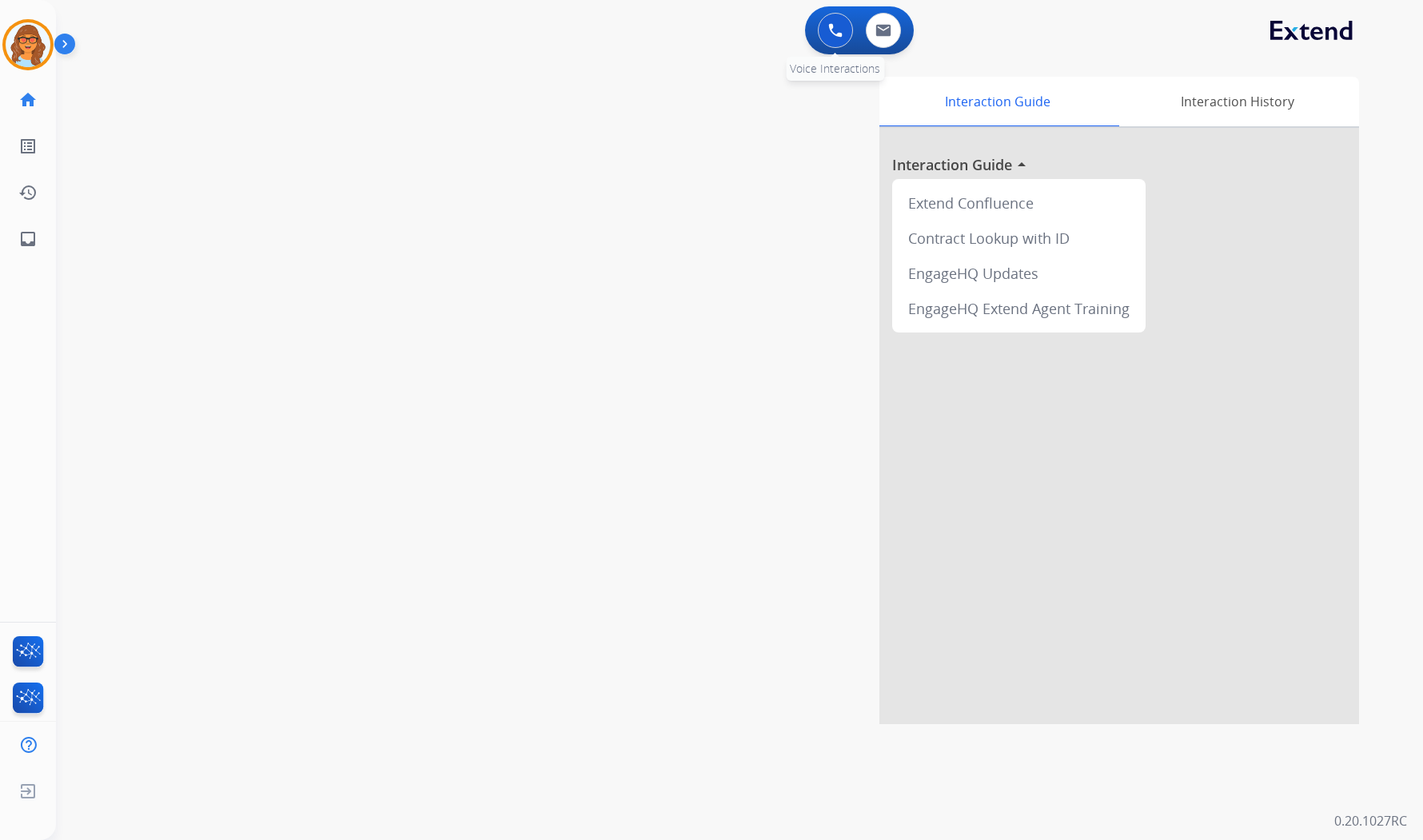
click at [835, 29] on img at bounding box center [835, 30] width 14 height 14
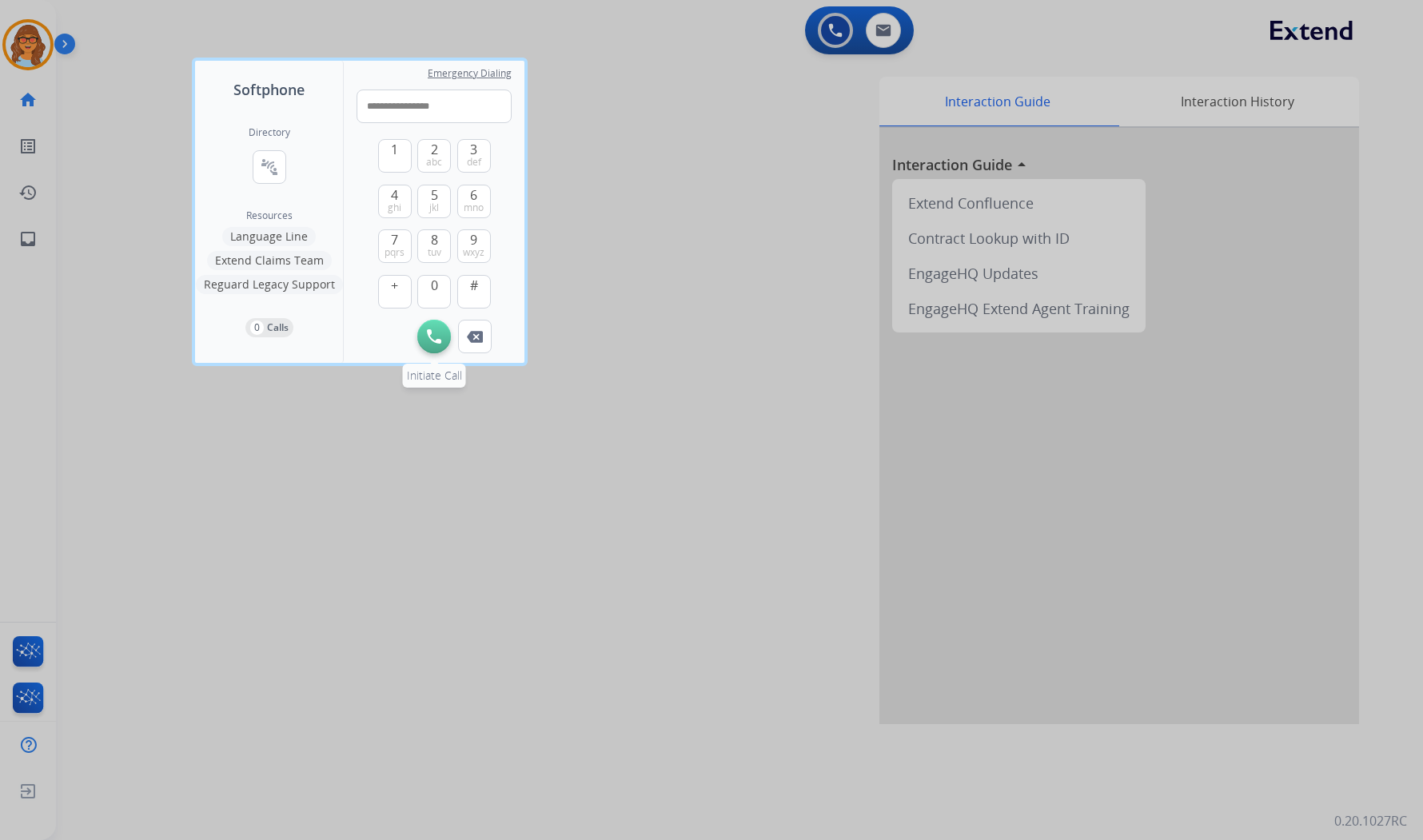
type input "**********"
click at [434, 339] on img at bounding box center [434, 337] width 14 height 14
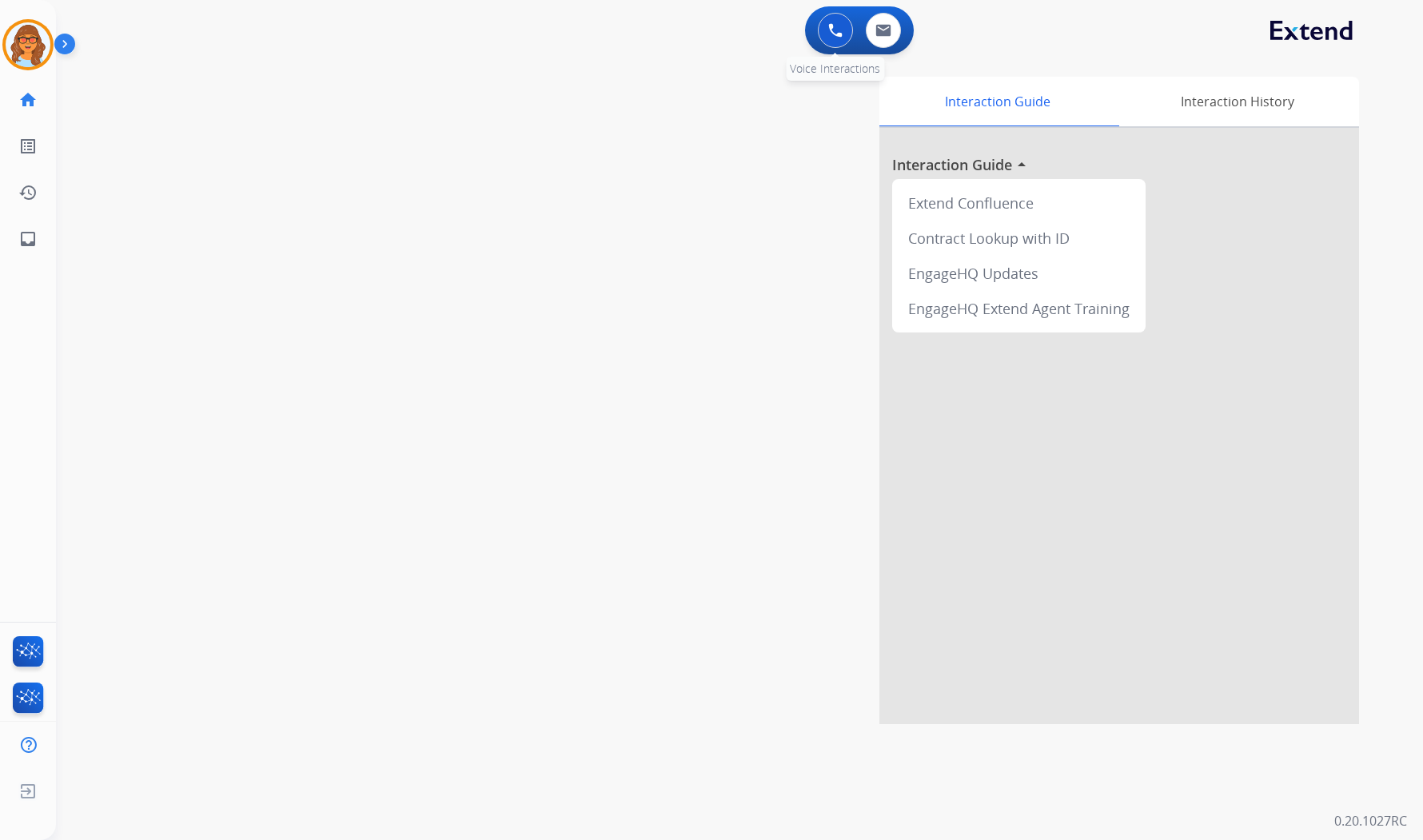
click at [833, 32] on img at bounding box center [835, 30] width 14 height 14
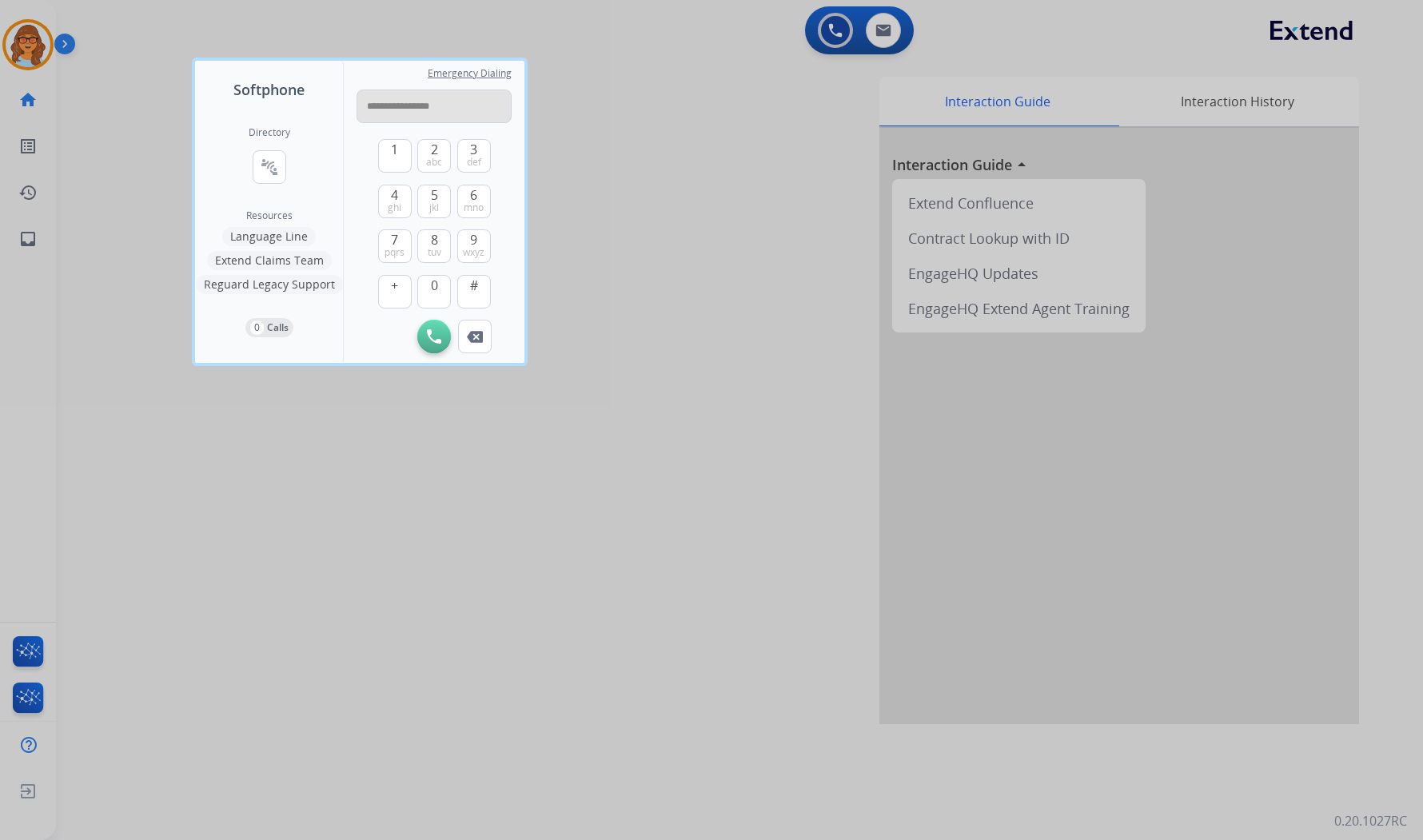
click at [400, 106] on input "**********" at bounding box center [434, 107] width 155 height 34
type input "**********"
click at [442, 339] on button "Initiate Call" at bounding box center [435, 337] width 34 height 34
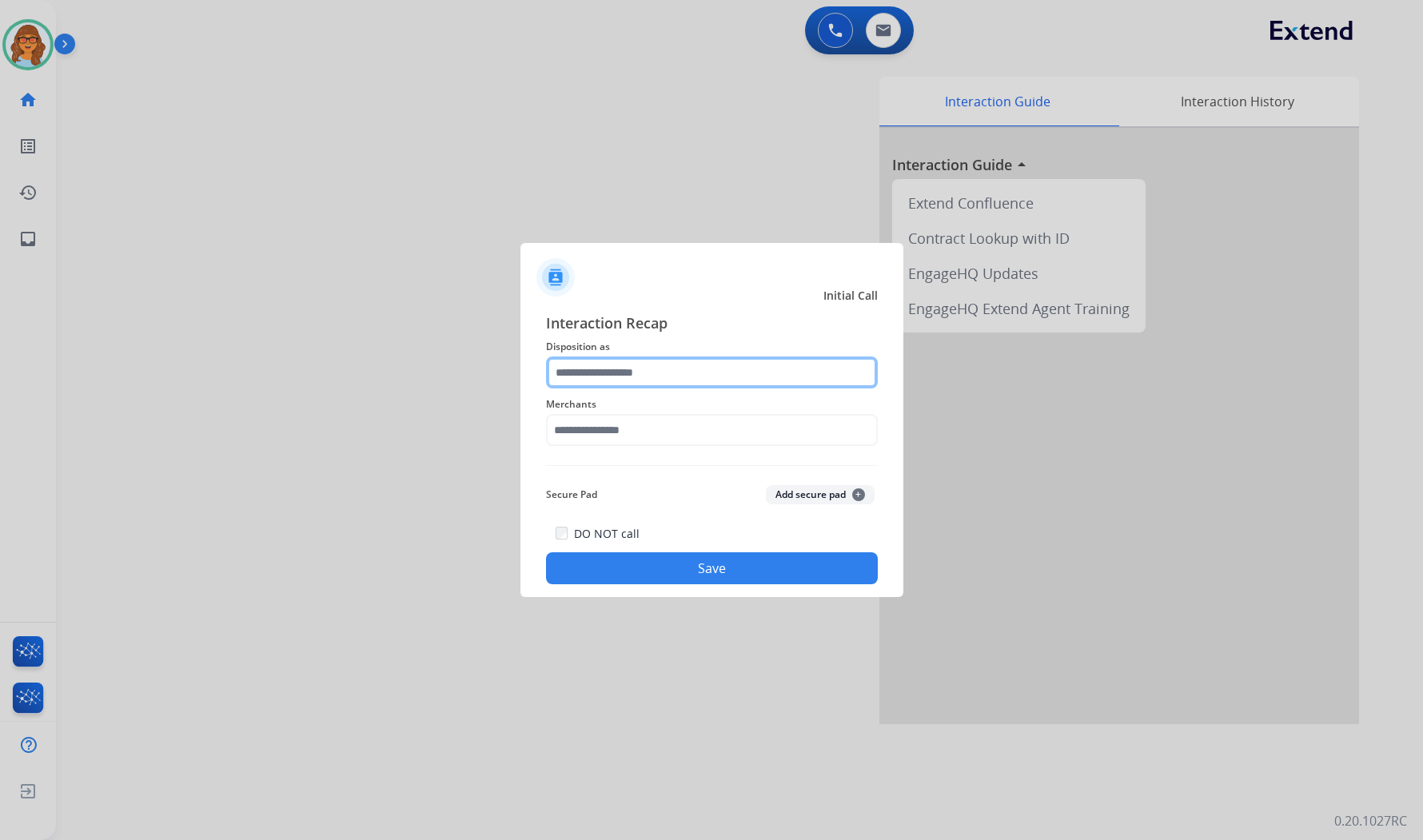
click at [609, 376] on input "text" at bounding box center [712, 373] width 332 height 32
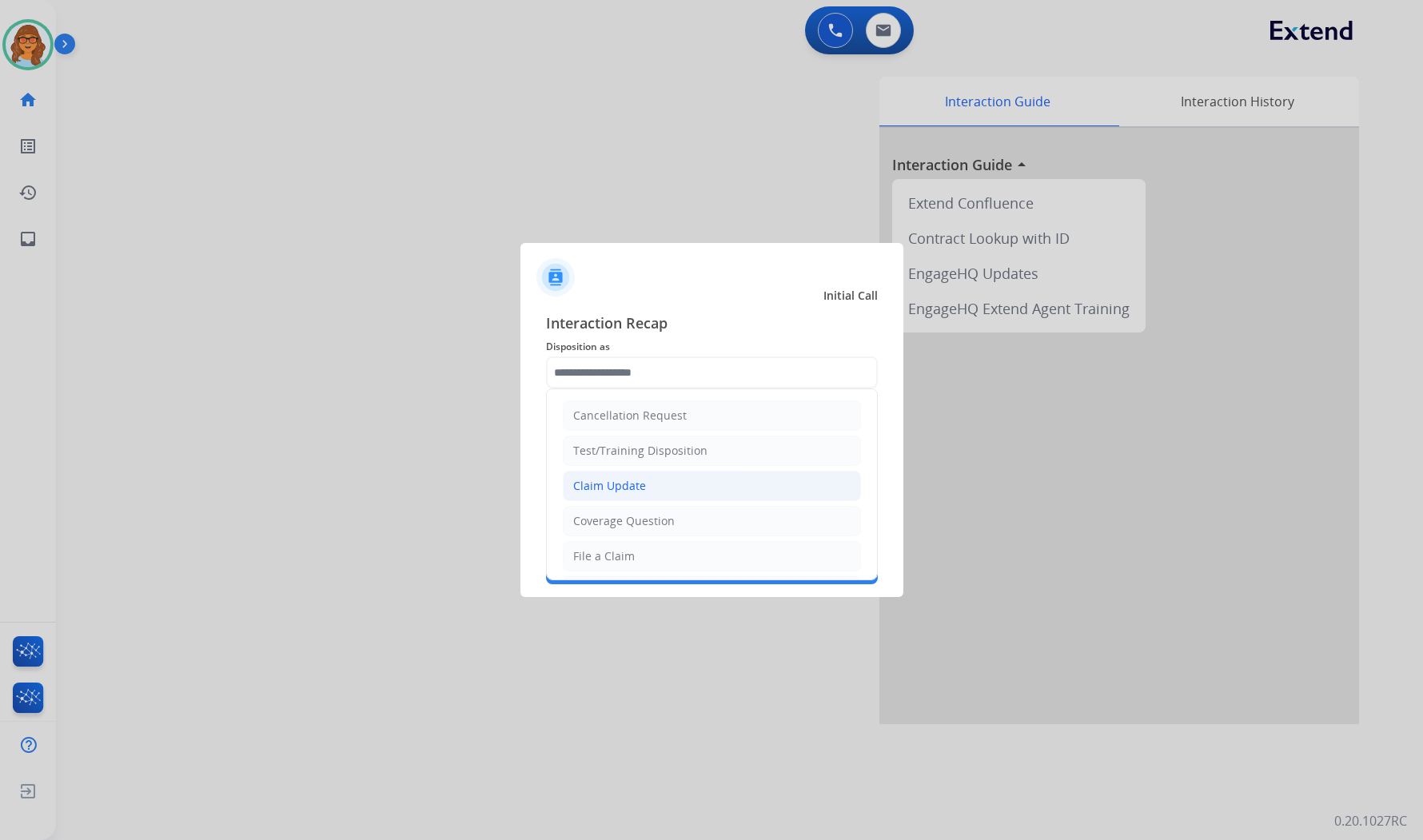
click at [619, 478] on div "Claim Update" at bounding box center [609, 486] width 73 height 16
type input "**********"
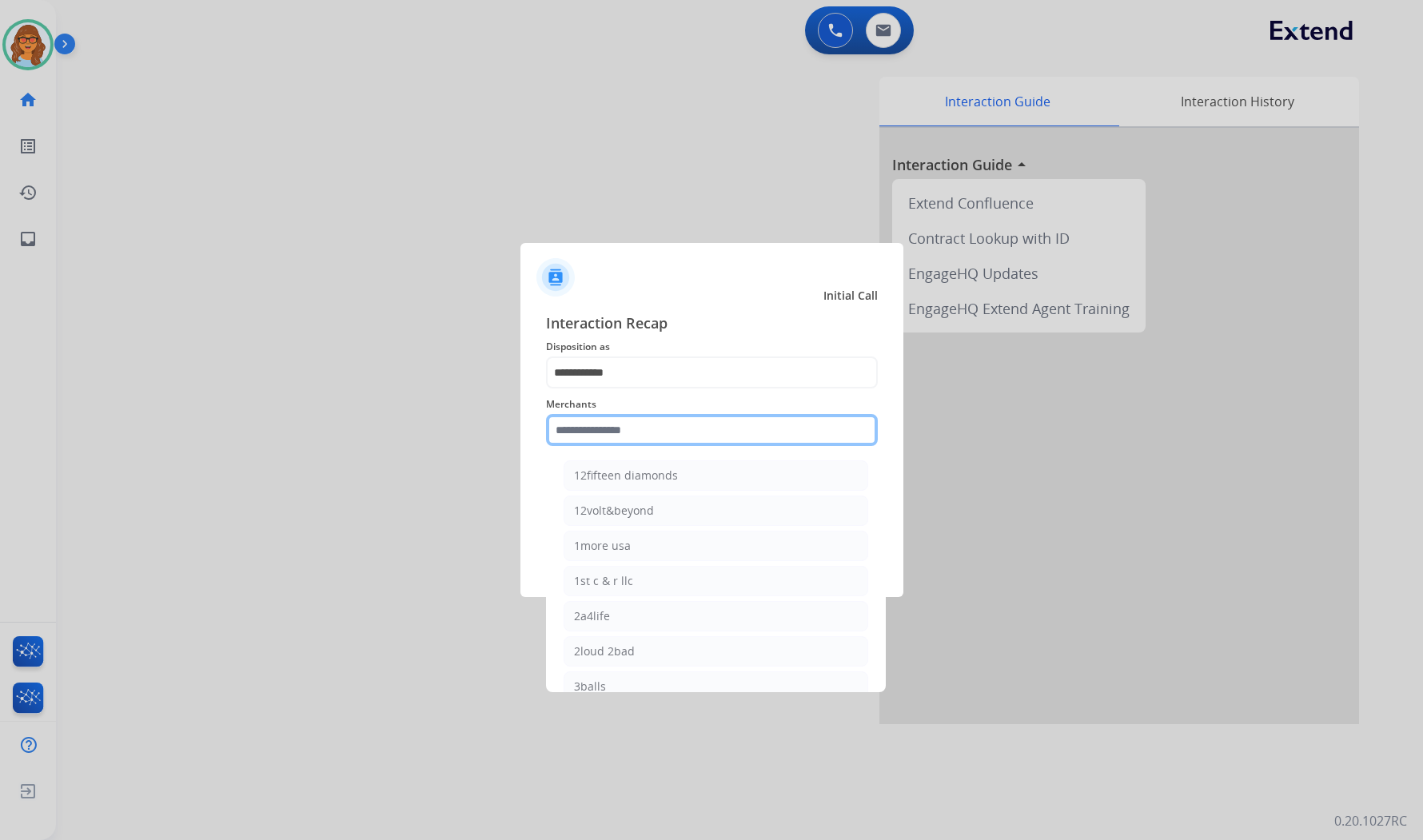
click at [637, 438] on input "text" at bounding box center [712, 430] width 332 height 32
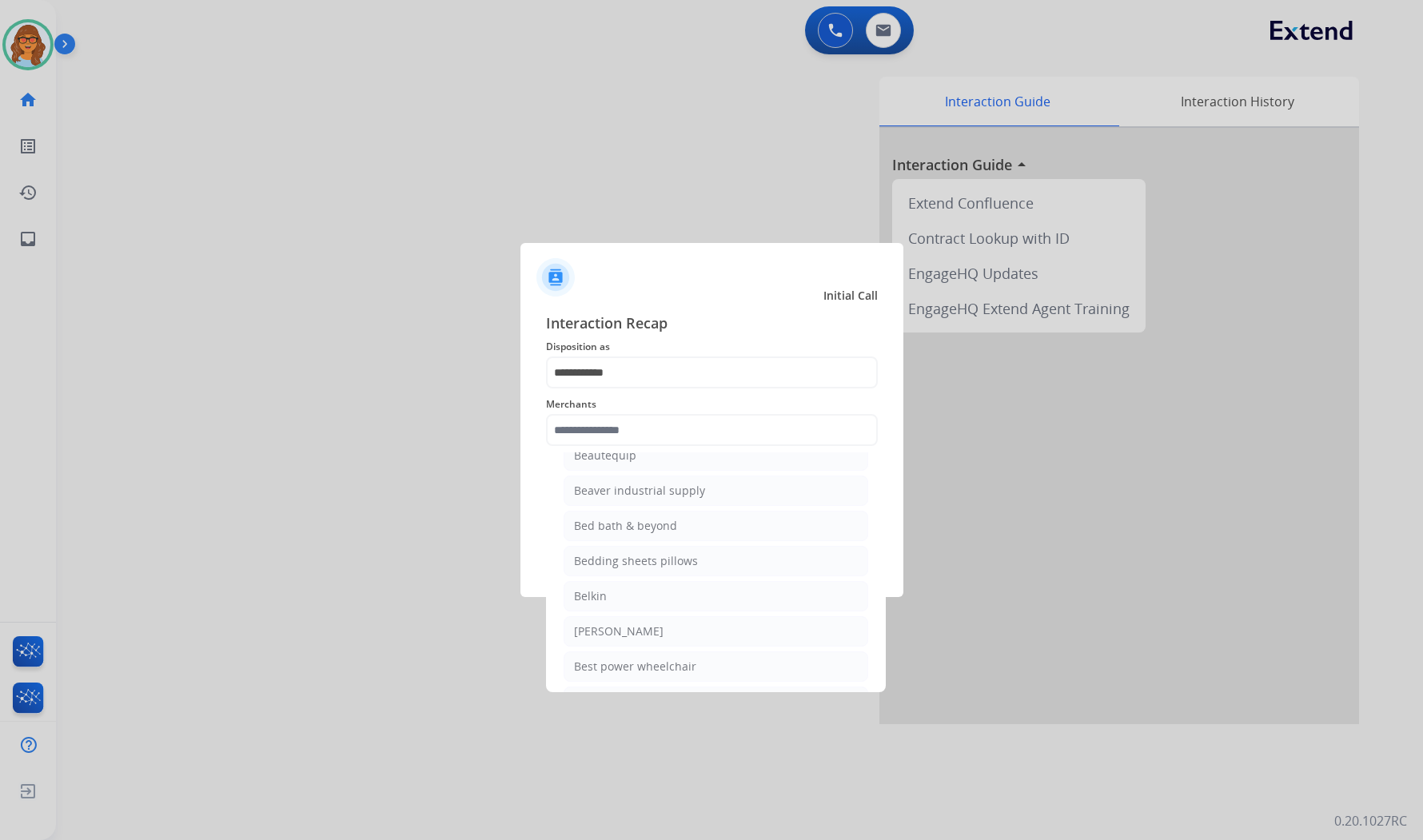
click at [621, 534] on div "Bed bath & beyond" at bounding box center [625, 526] width 103 height 16
type input "**********"
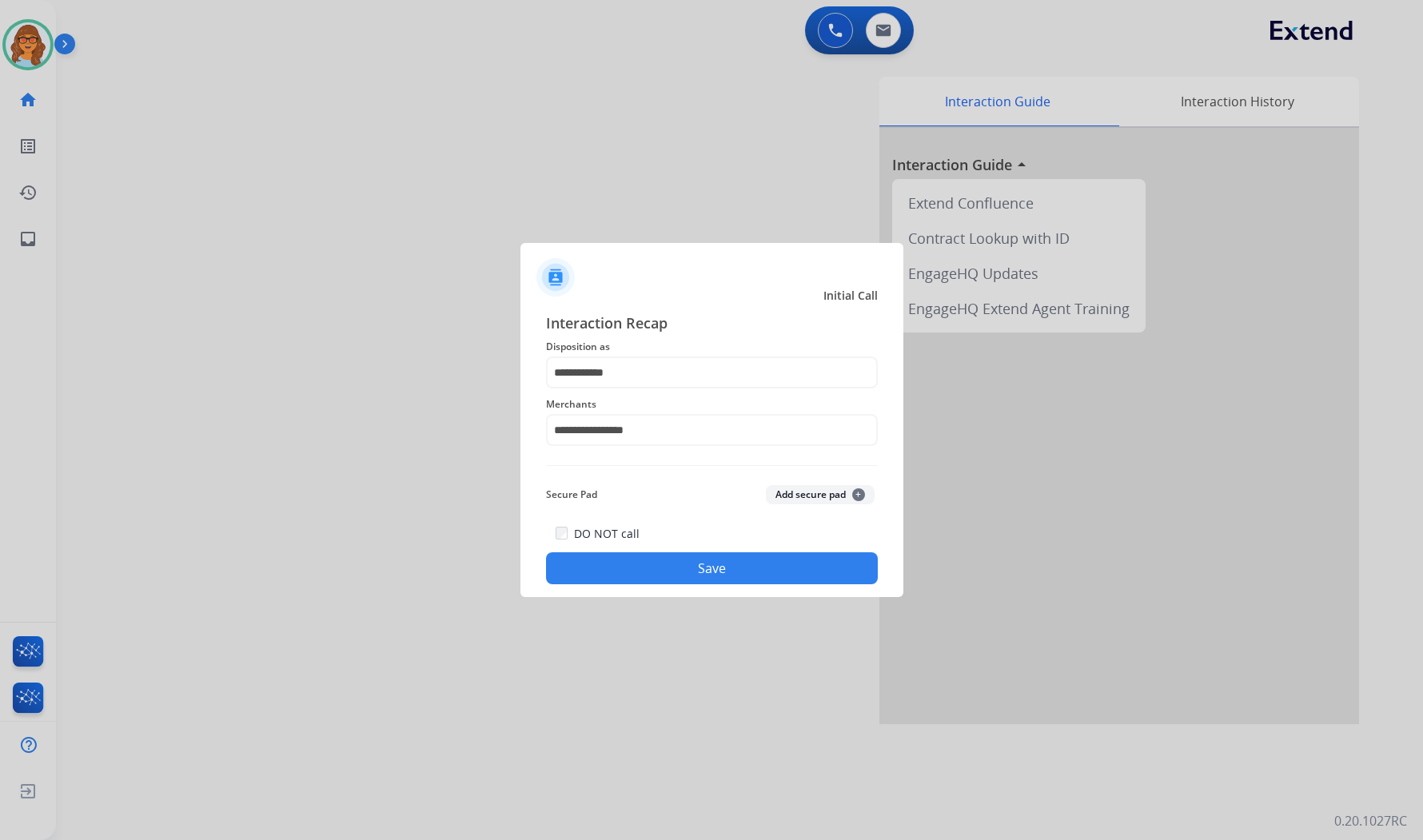
click at [721, 564] on button "Save" at bounding box center [712, 568] width 332 height 32
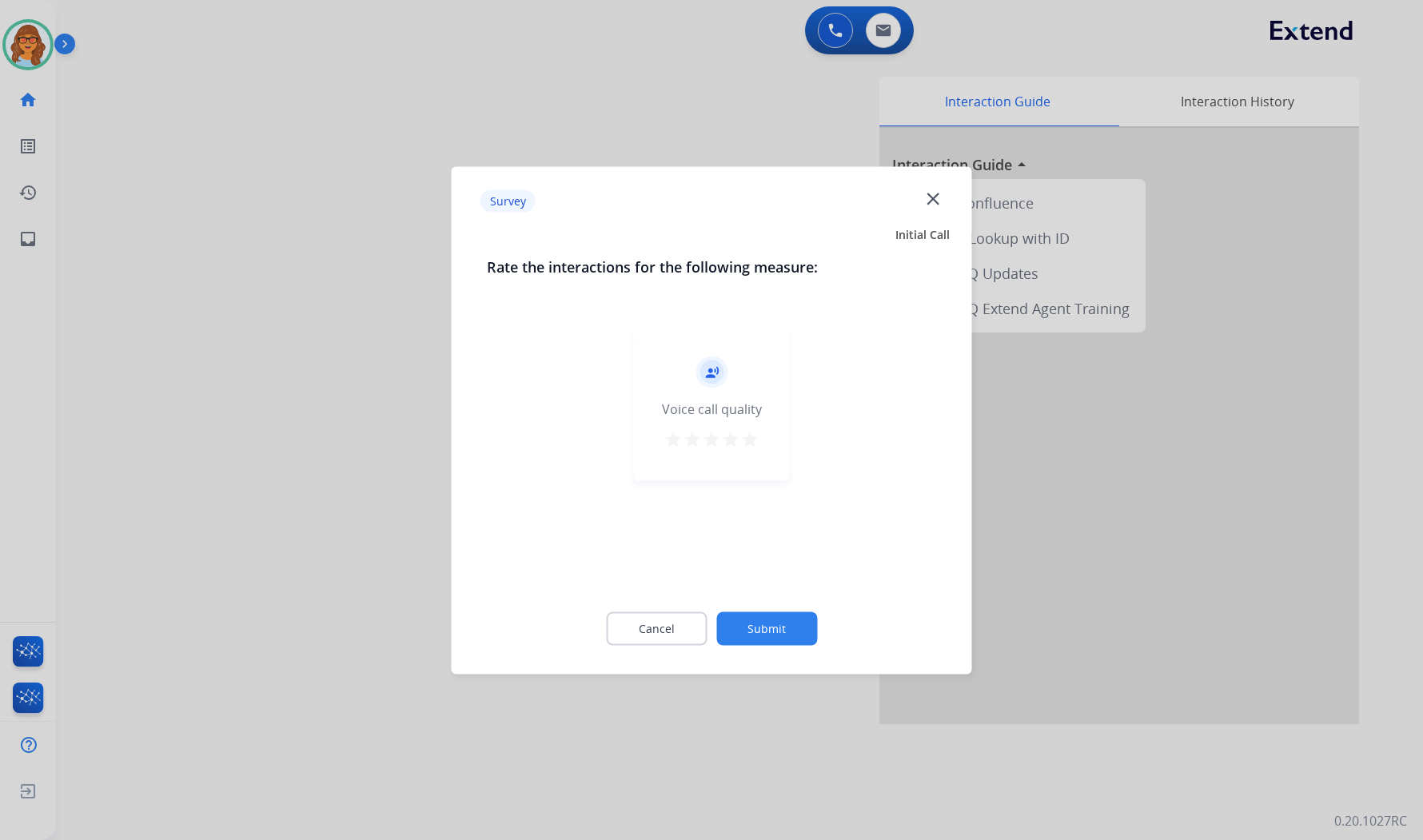
click at [779, 620] on button "Submit" at bounding box center [766, 628] width 101 height 34
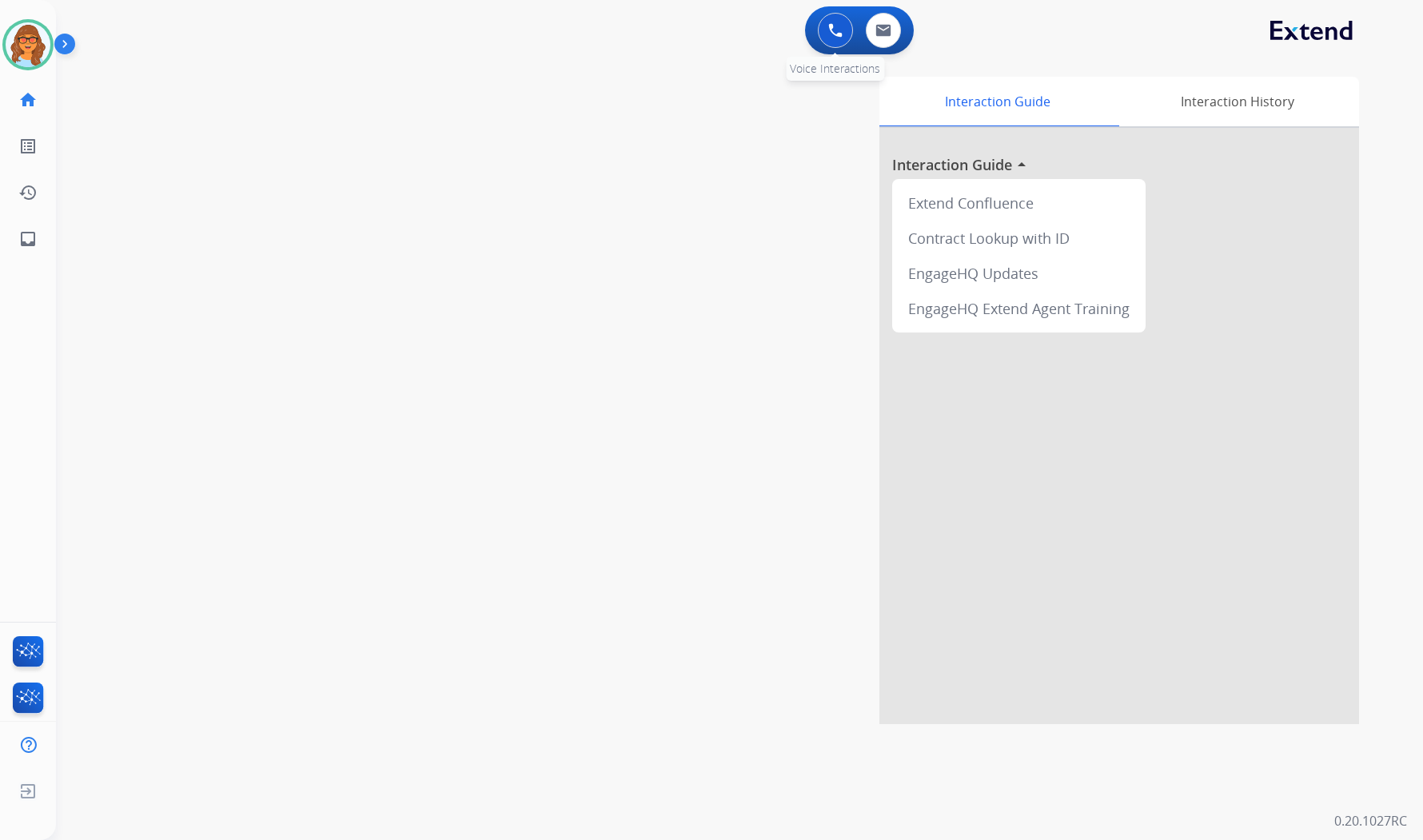
click at [835, 35] on img at bounding box center [835, 30] width 14 height 14
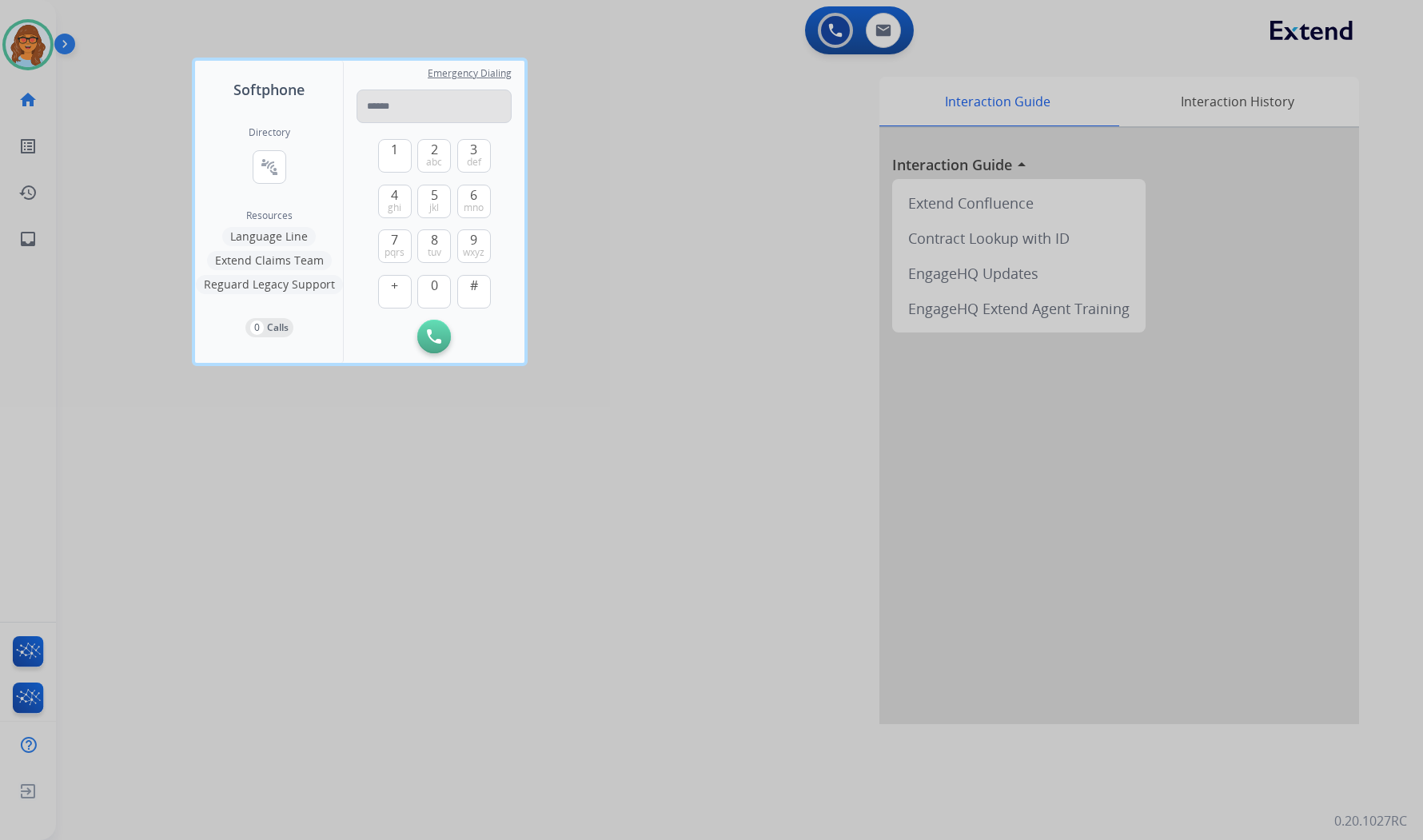
click at [386, 107] on input "tel" at bounding box center [434, 107] width 155 height 34
click at [419, 107] on input "**********" at bounding box center [434, 107] width 155 height 34
click at [402, 104] on input "**********" at bounding box center [434, 107] width 155 height 34
type input "**********"
click at [441, 332] on button "Initiate Call" at bounding box center [435, 337] width 34 height 34
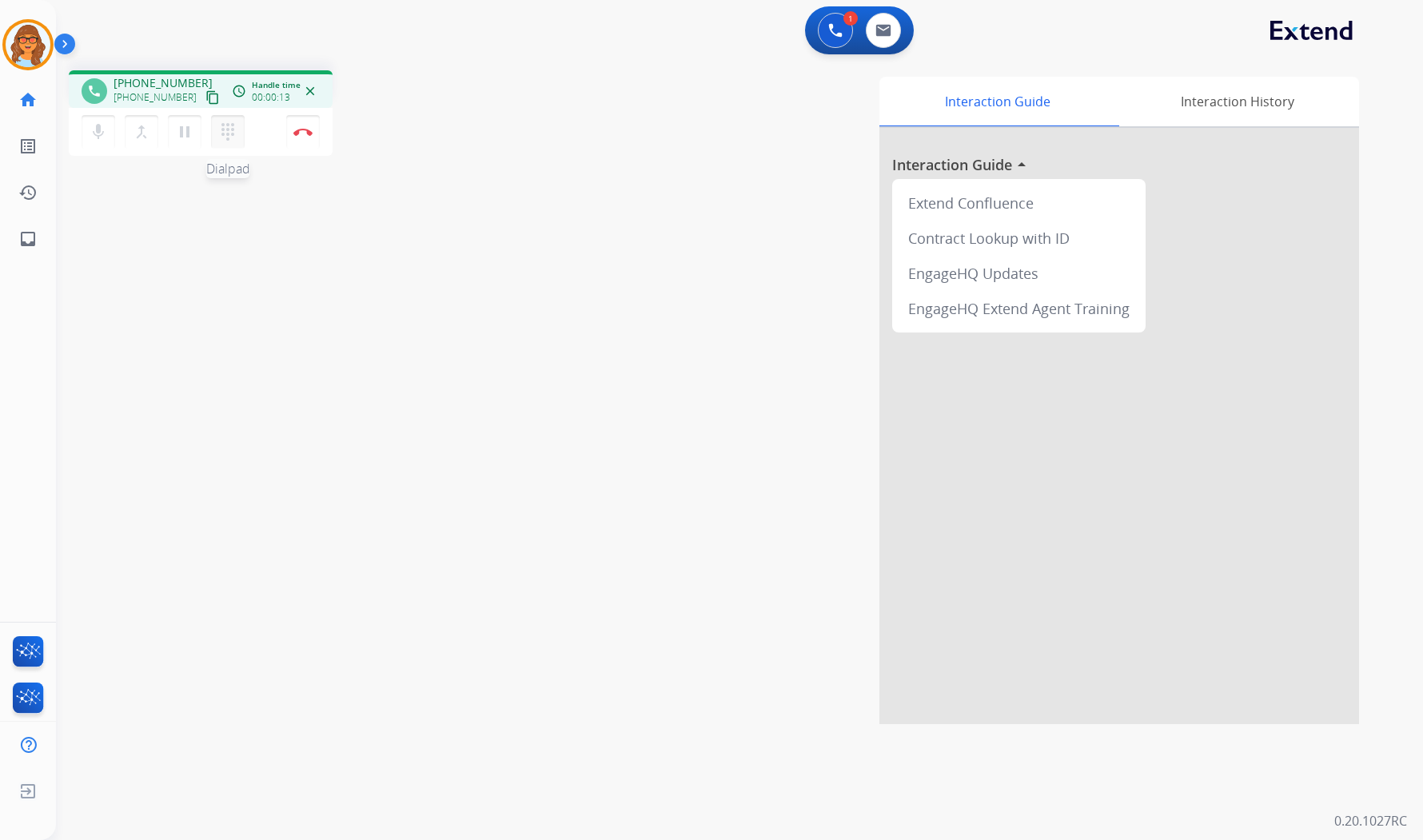
click at [230, 137] on mat-icon "dialpad" at bounding box center [228, 132] width 19 height 19
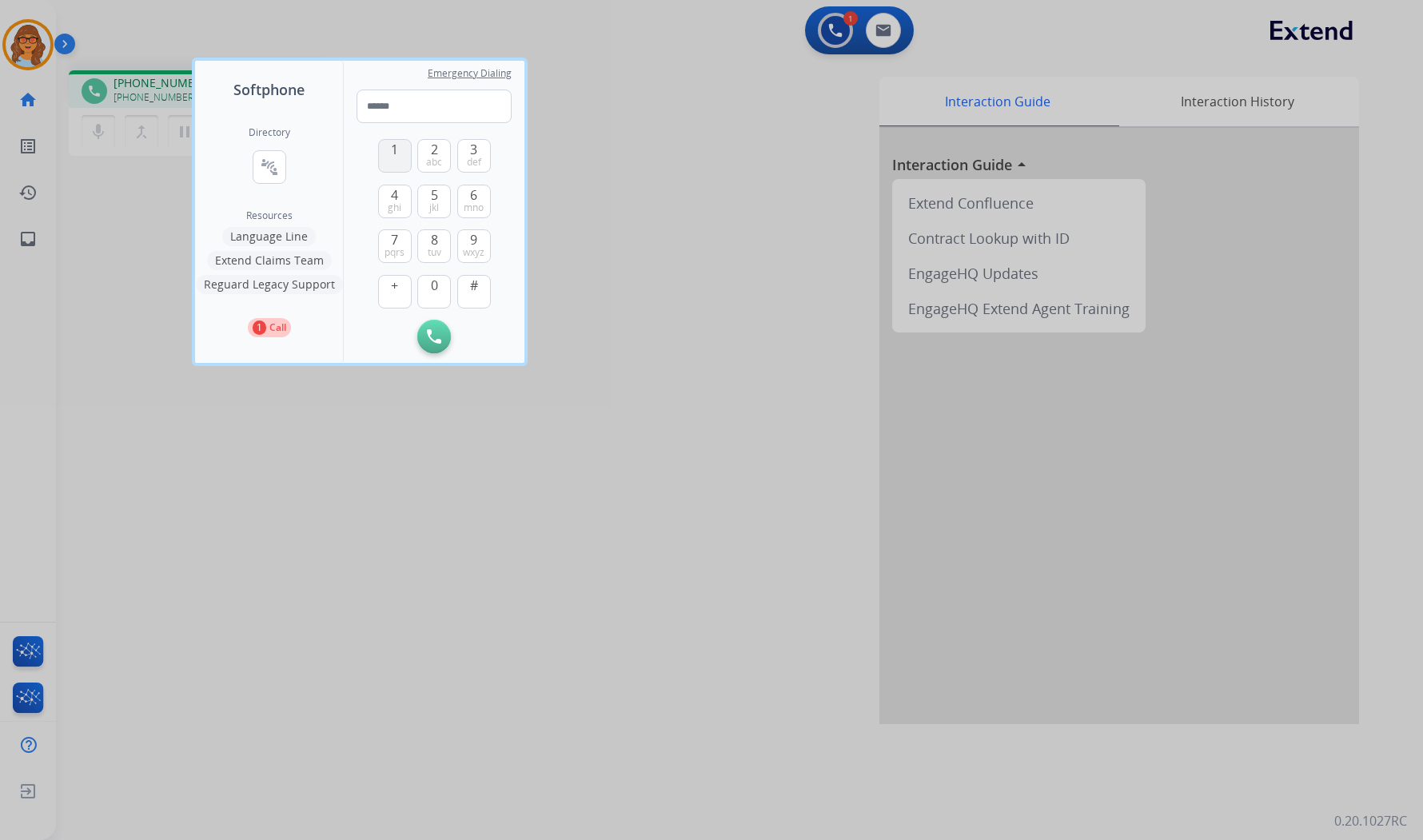
click at [385, 145] on button "1" at bounding box center [395, 156] width 34 height 34
click at [435, 243] on span "8" at bounding box center [434, 240] width 7 height 19
click at [394, 152] on span "1" at bounding box center [394, 150] width 7 height 19
click at [389, 238] on button "7 pqrs" at bounding box center [395, 246] width 34 height 34
click at [438, 246] on span "tuv" at bounding box center [434, 252] width 14 height 13
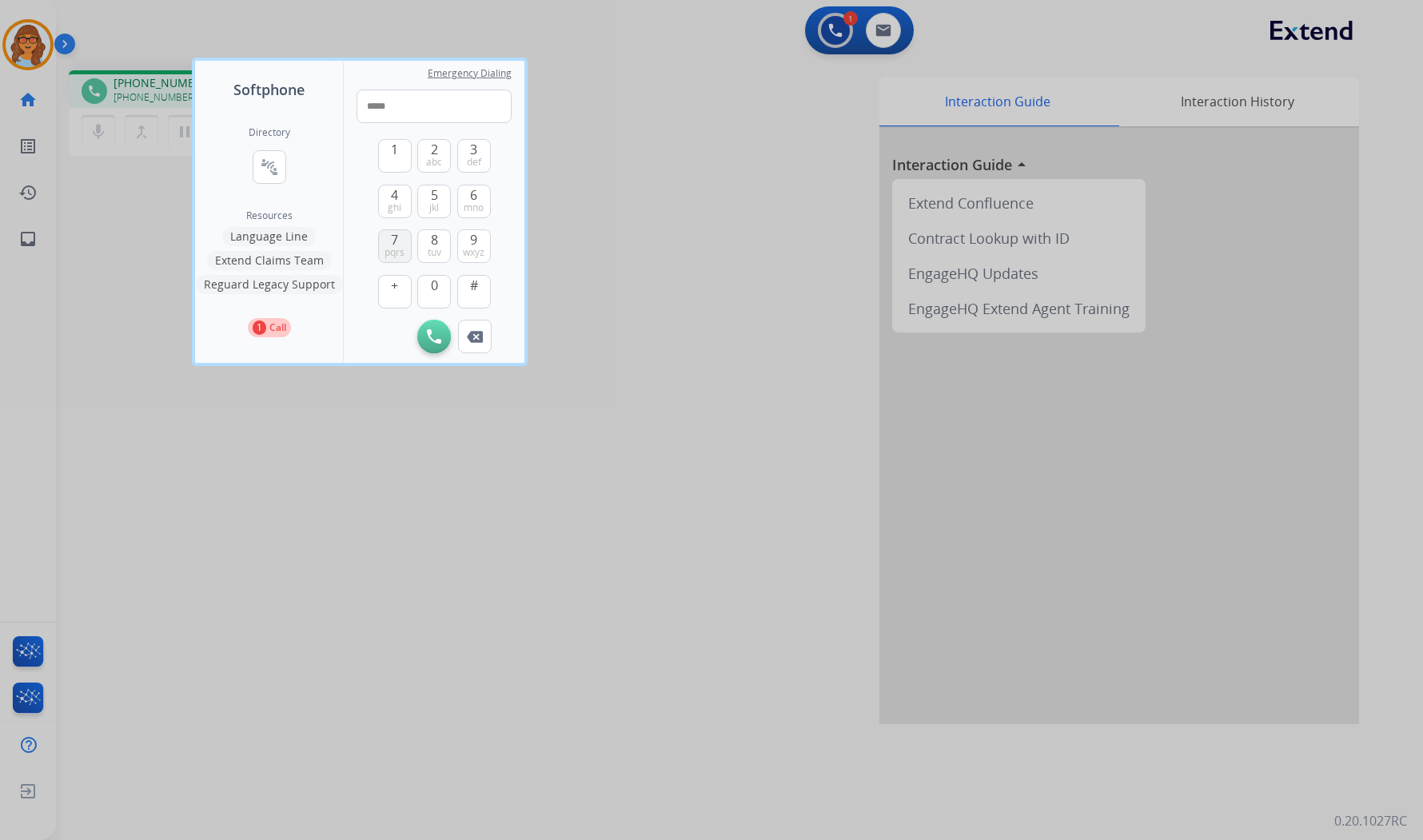
click at [398, 242] on span "7" at bounding box center [394, 240] width 7 height 19
click at [430, 201] on span "jkl" at bounding box center [434, 208] width 10 height 13
click at [402, 147] on button "1" at bounding box center [395, 156] width 34 height 34
click at [440, 291] on button "0" at bounding box center [435, 292] width 34 height 34
click at [477, 155] on span "def" at bounding box center [474, 162] width 14 height 13
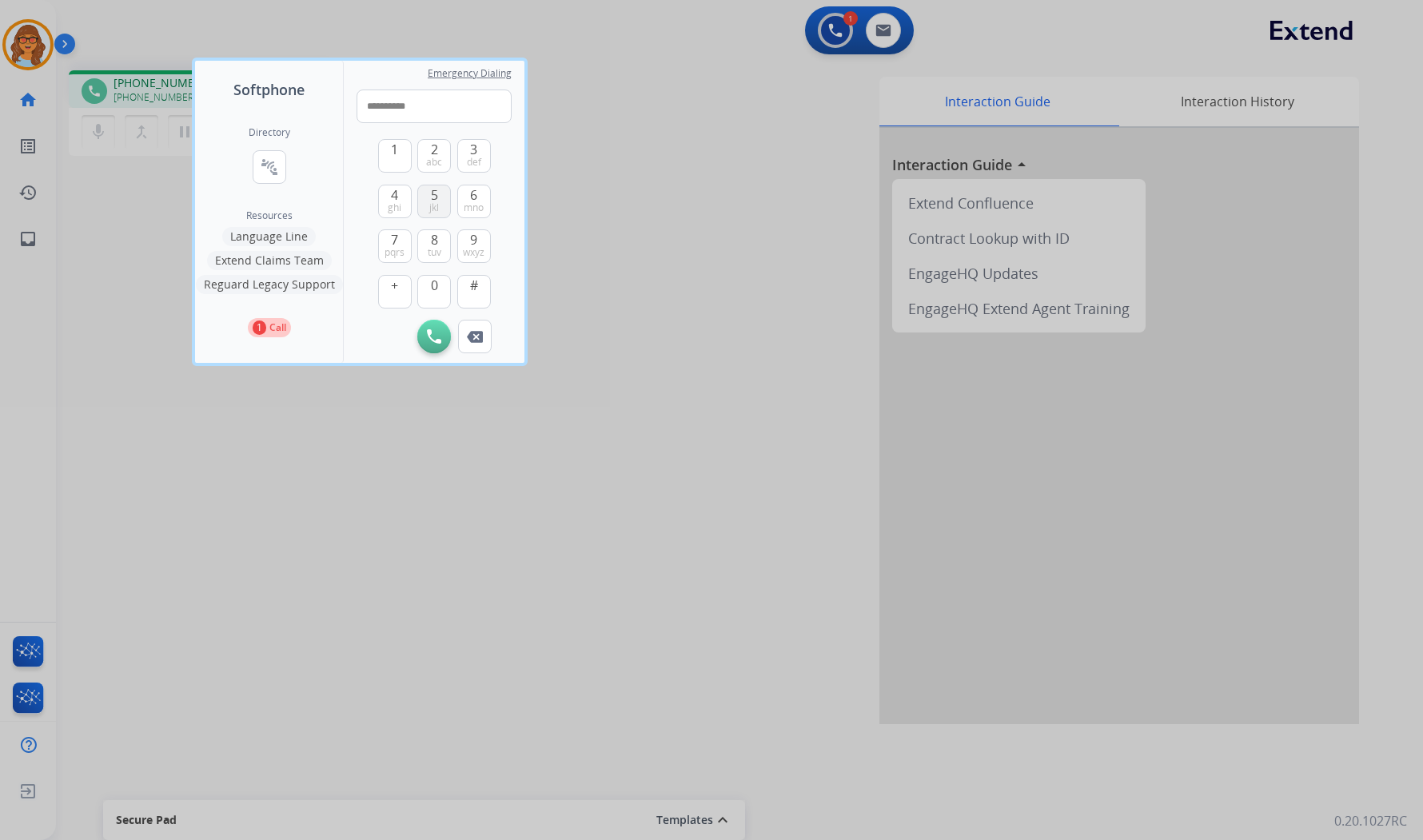
click at [426, 202] on button "5 jkl" at bounding box center [435, 201] width 34 height 34
click at [394, 152] on span "1" at bounding box center [394, 150] width 7 height 19
click at [431, 195] on span "5" at bounding box center [434, 195] width 7 height 19
type input "**********"
click at [650, 170] on div at bounding box center [711, 420] width 1423 height 840
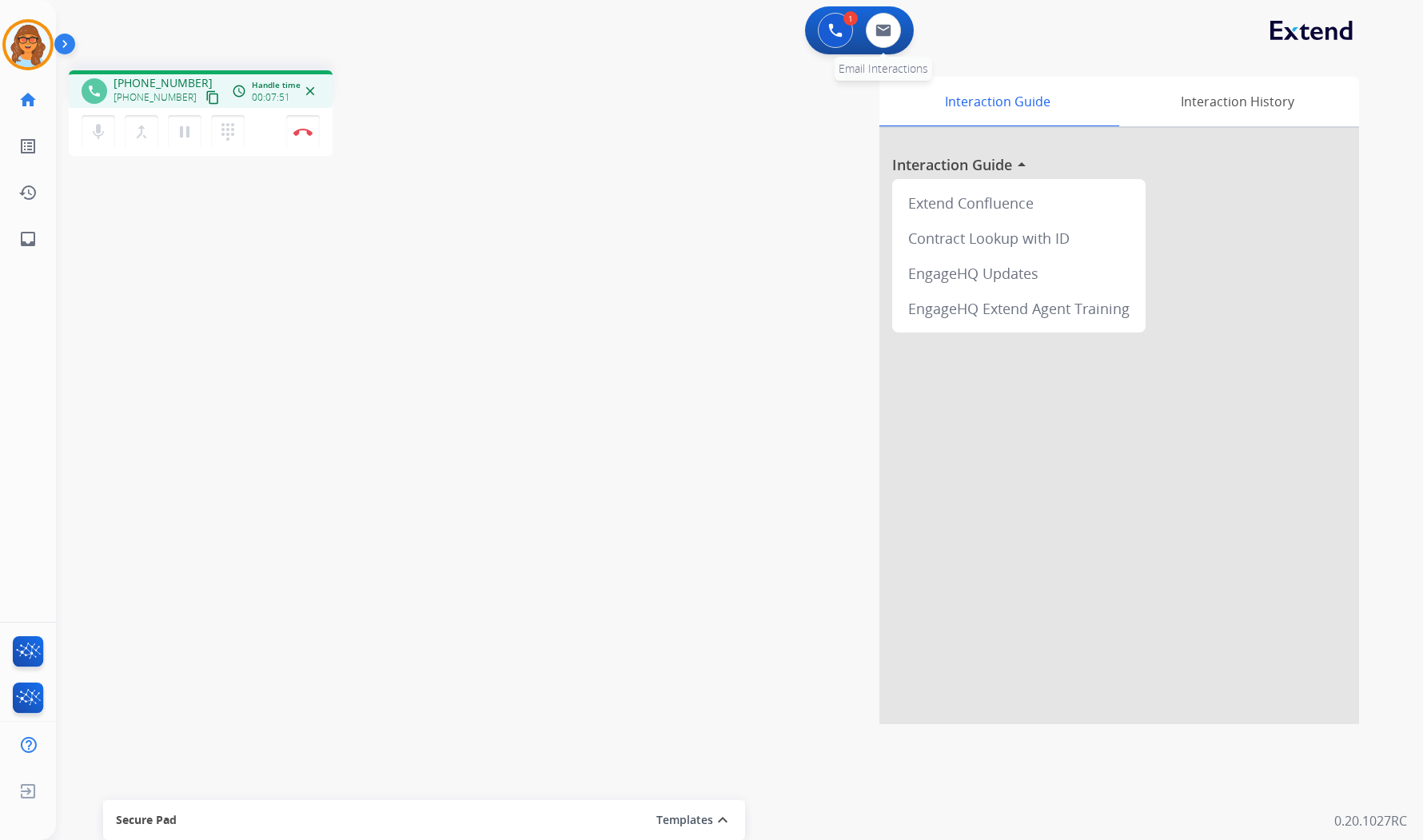
click at [869, 20] on div "0 Email Interactions" at bounding box center [883, 30] width 48 height 35
click at [869, 27] on img at bounding box center [883, 30] width 16 height 13
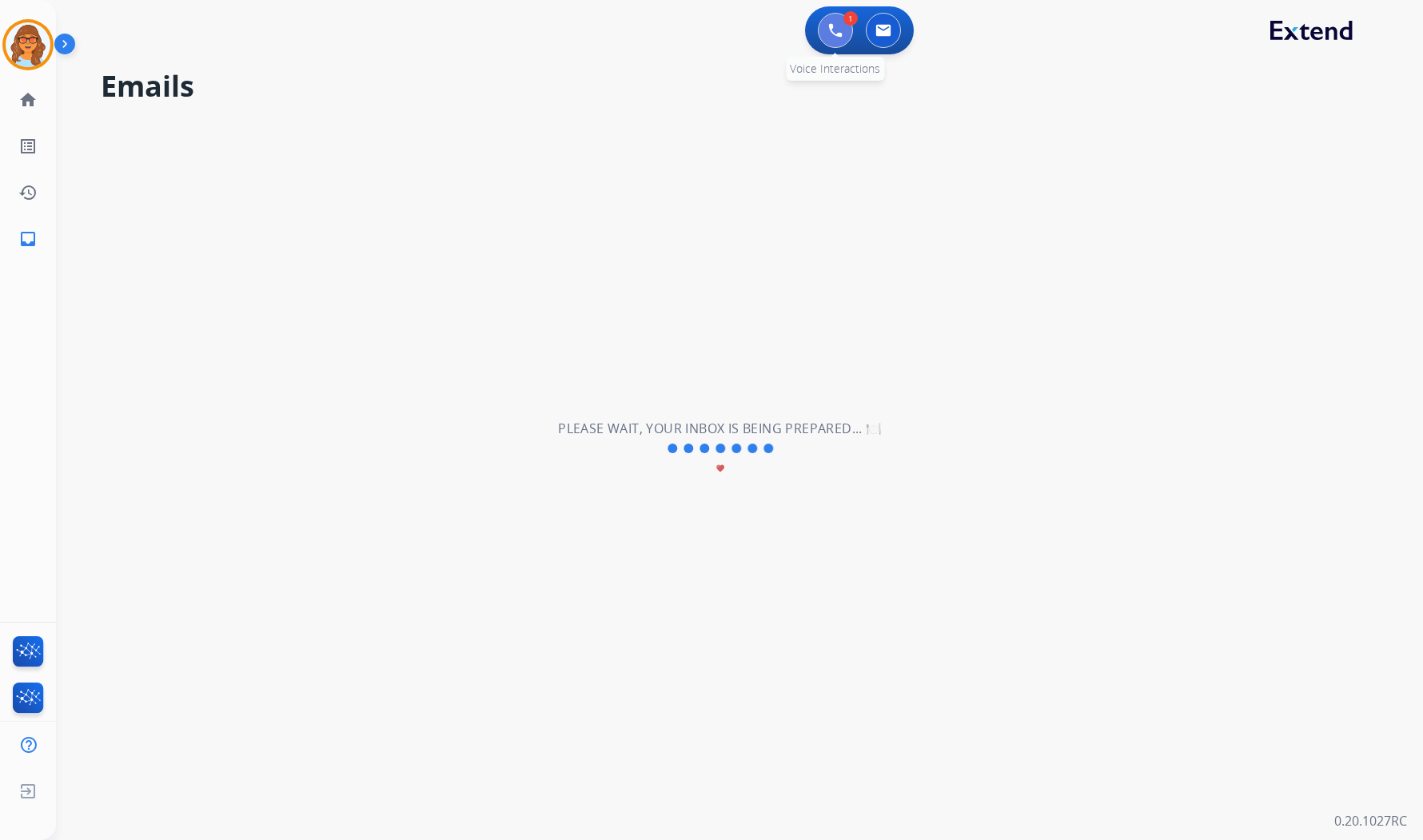
click at [835, 26] on img at bounding box center [835, 30] width 14 height 14
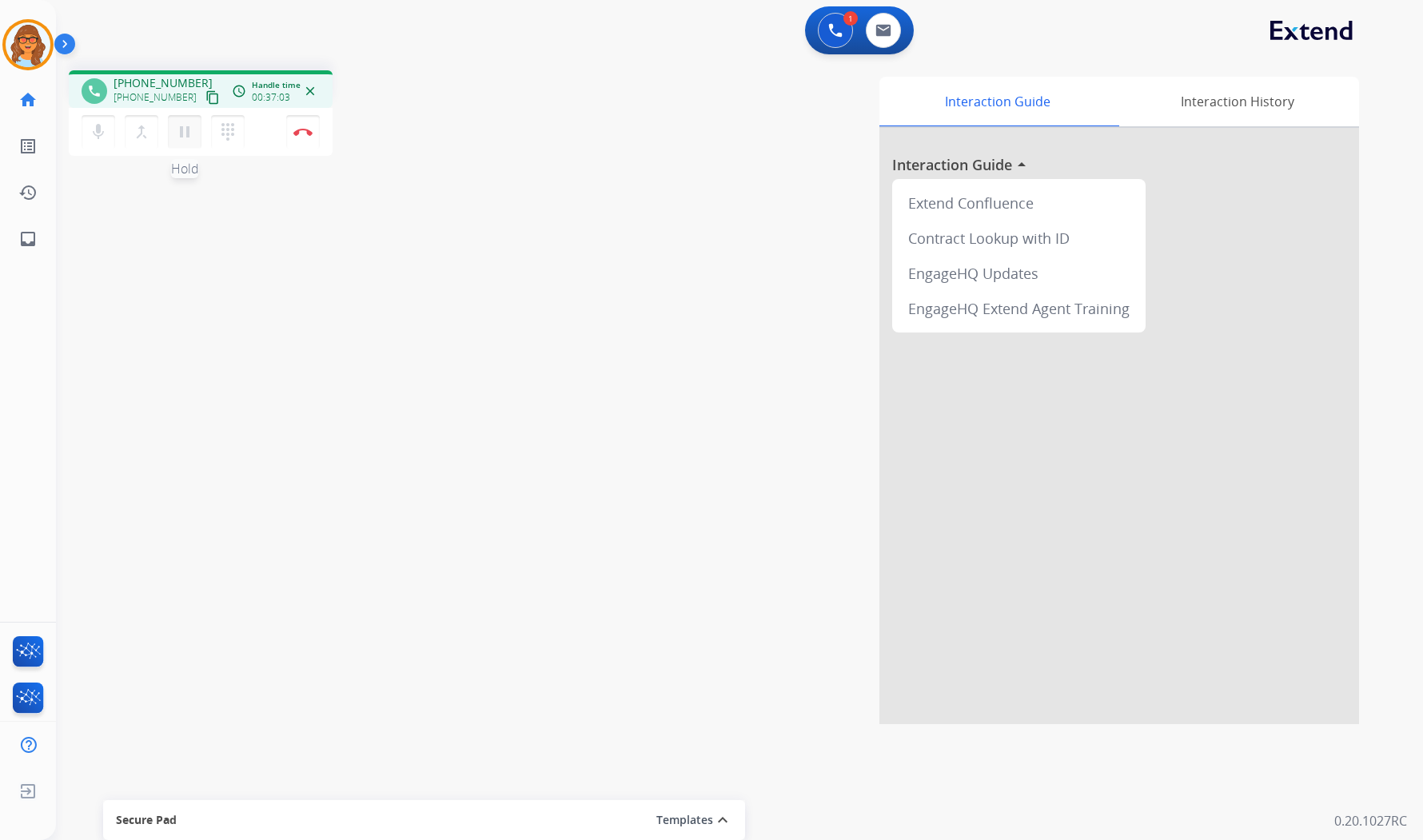
click at [187, 124] on mat-icon "pause" at bounding box center [184, 132] width 19 height 19
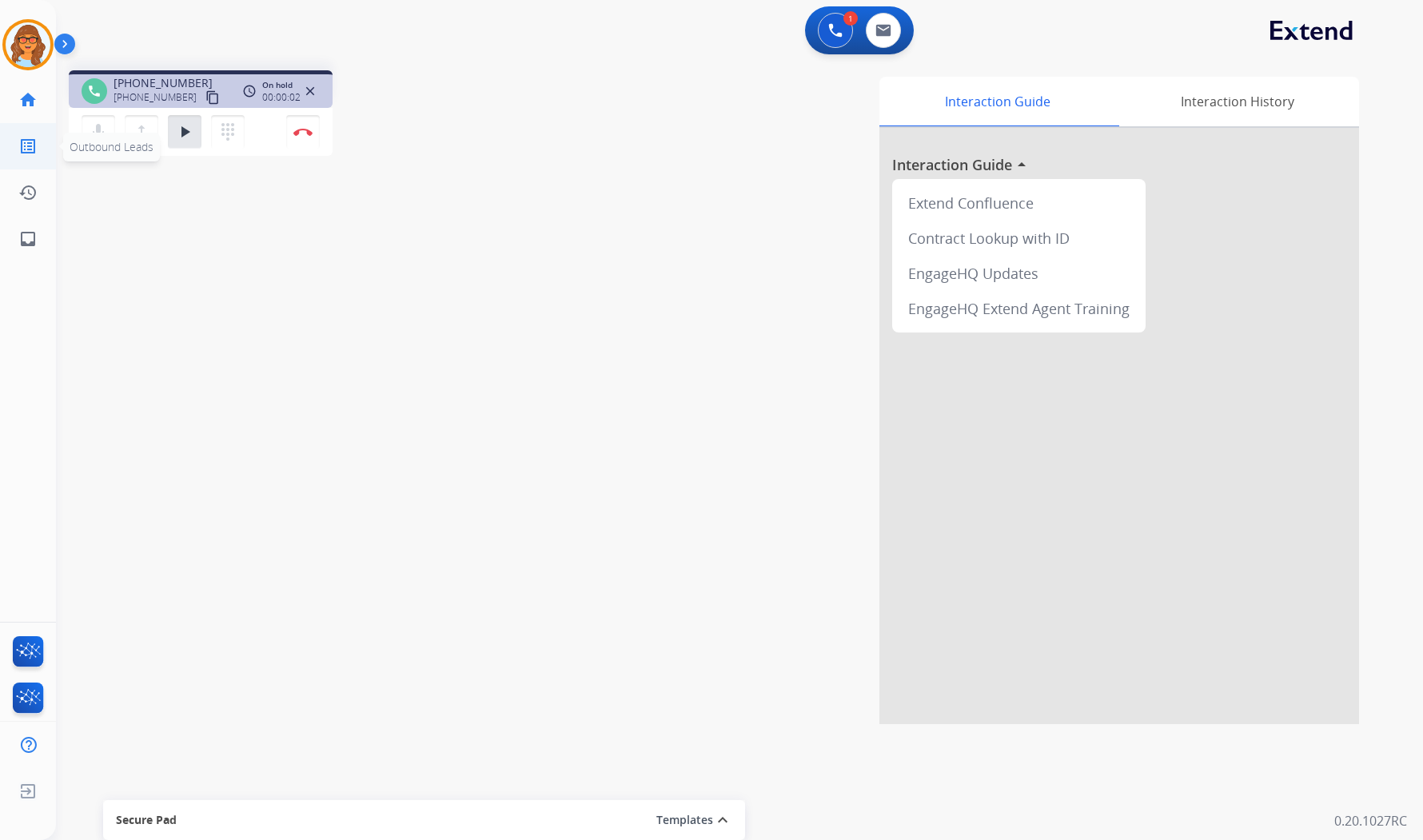
click at [32, 146] on mat-icon "list_alt" at bounding box center [28, 147] width 19 height 19
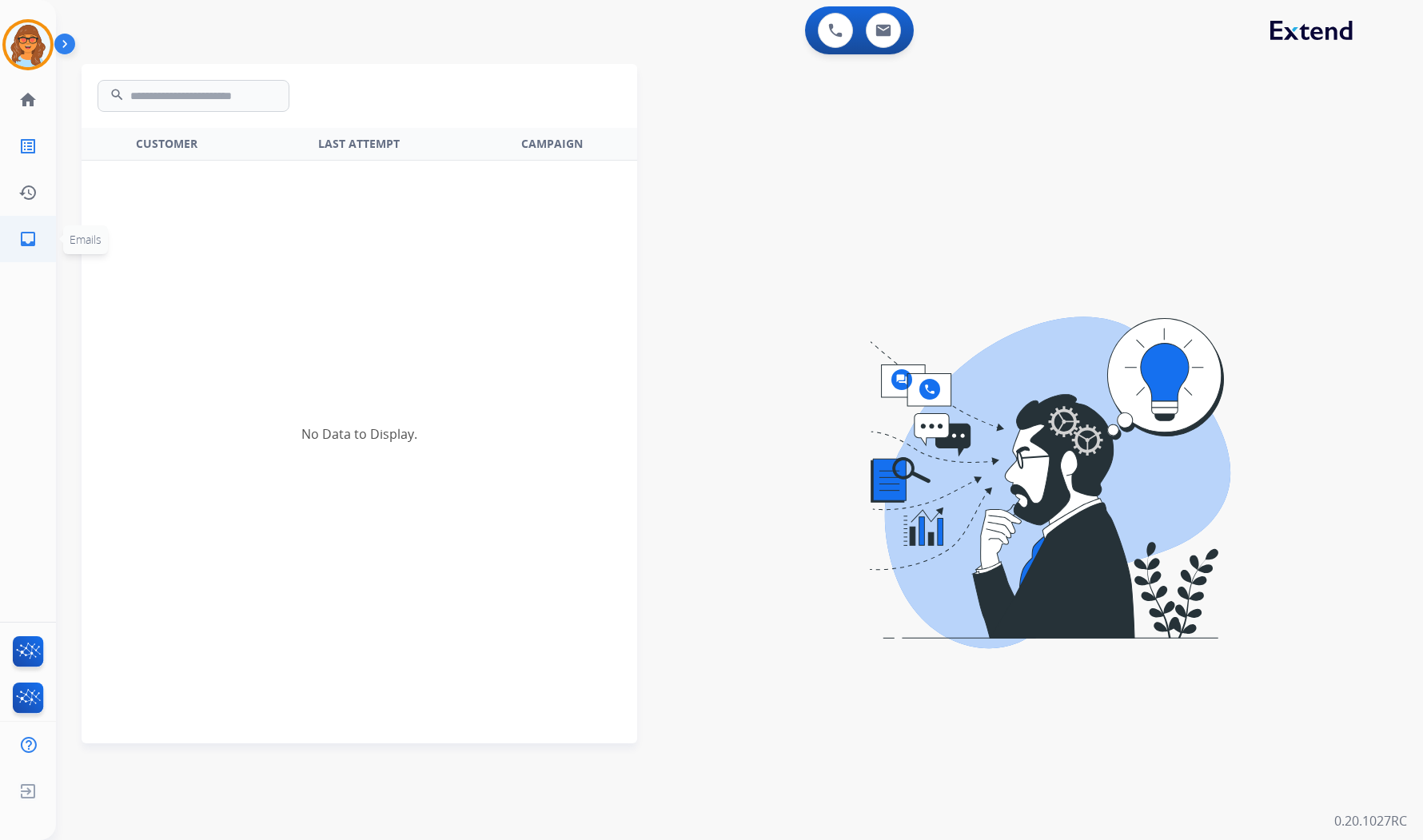
click at [30, 232] on mat-icon "inbox" at bounding box center [28, 239] width 19 height 19
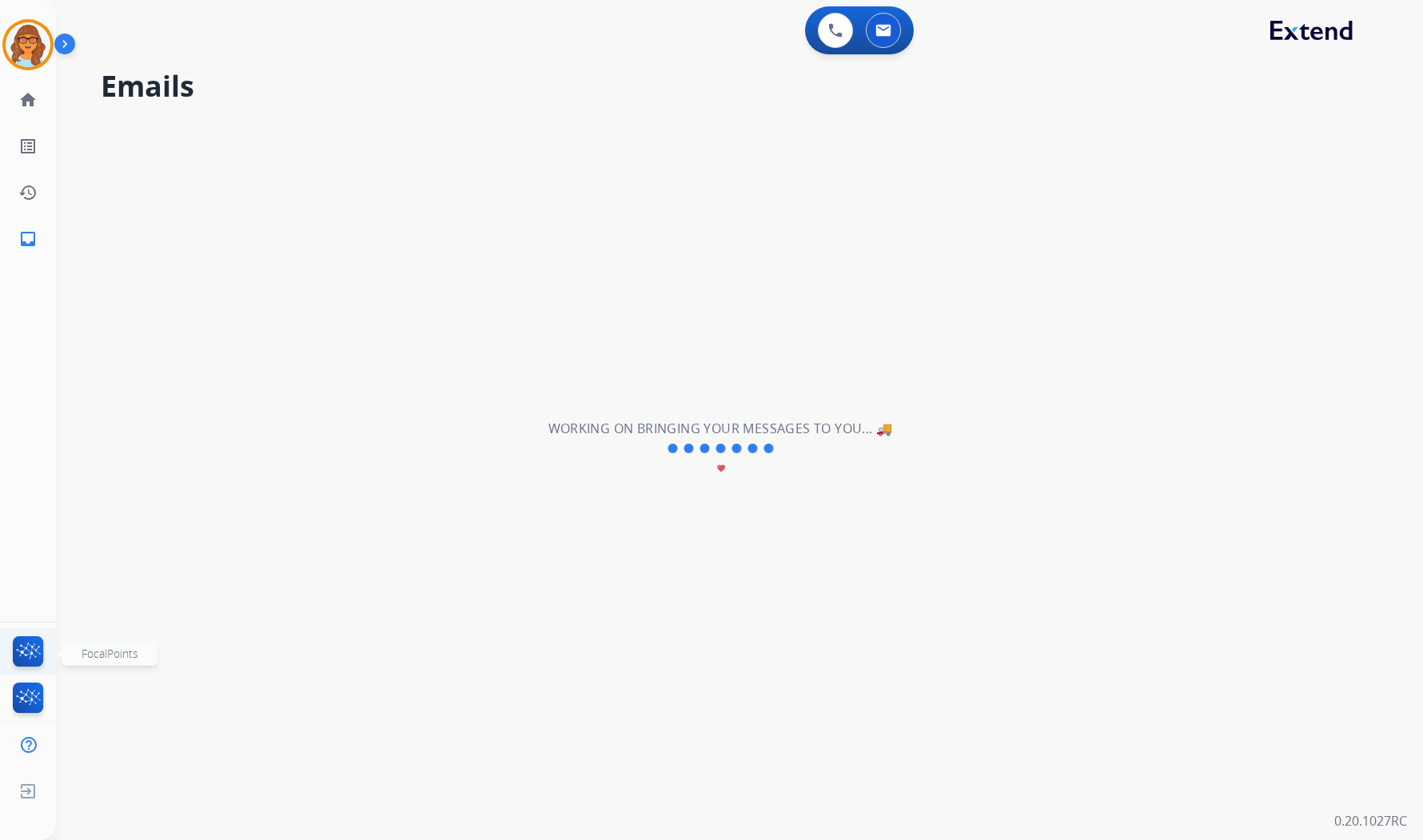
click at [25, 656] on img at bounding box center [28, 655] width 38 height 37
click at [831, 36] on img at bounding box center [835, 30] width 14 height 14
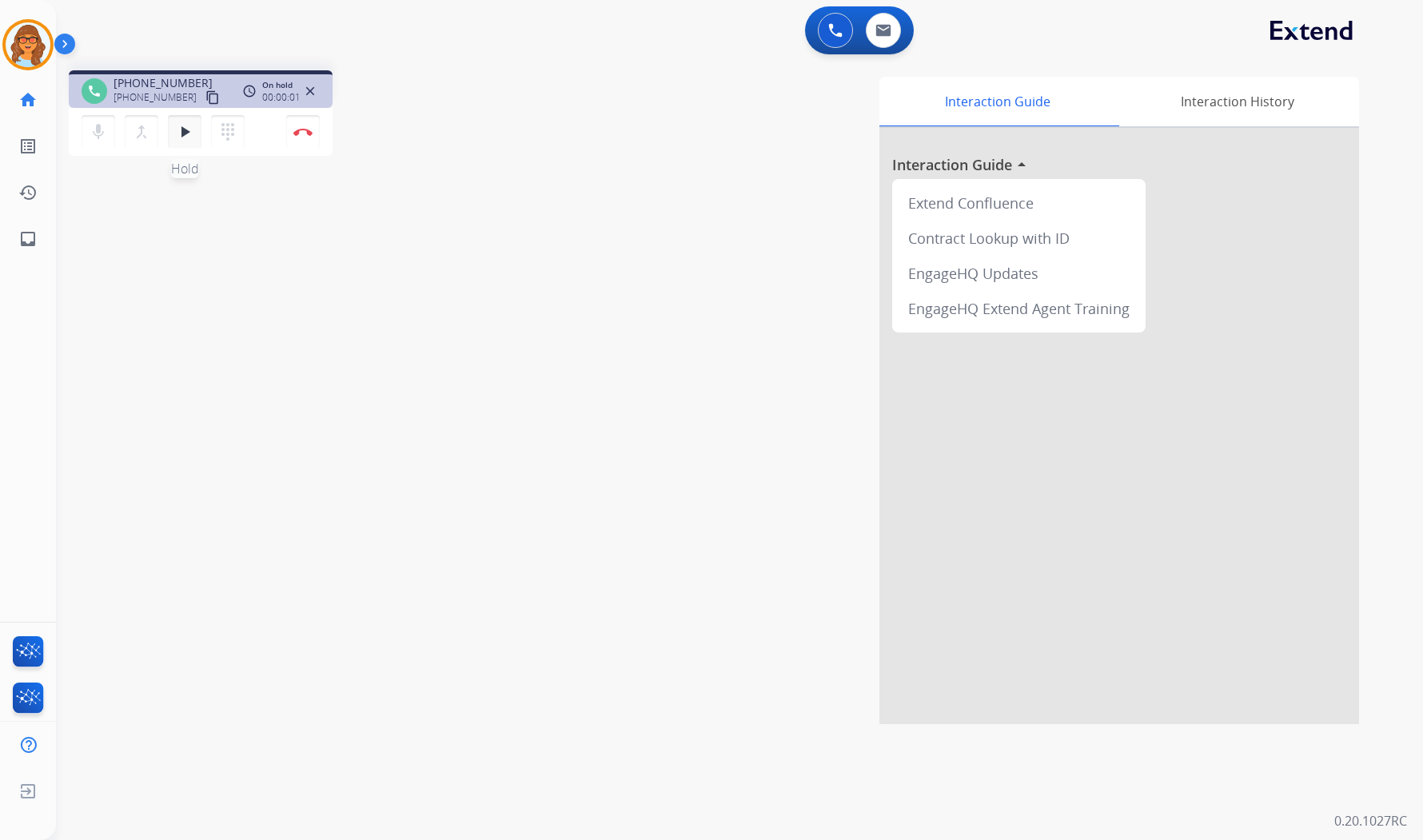
click at [184, 132] on mat-icon "play_arrow" at bounding box center [184, 132] width 19 height 19
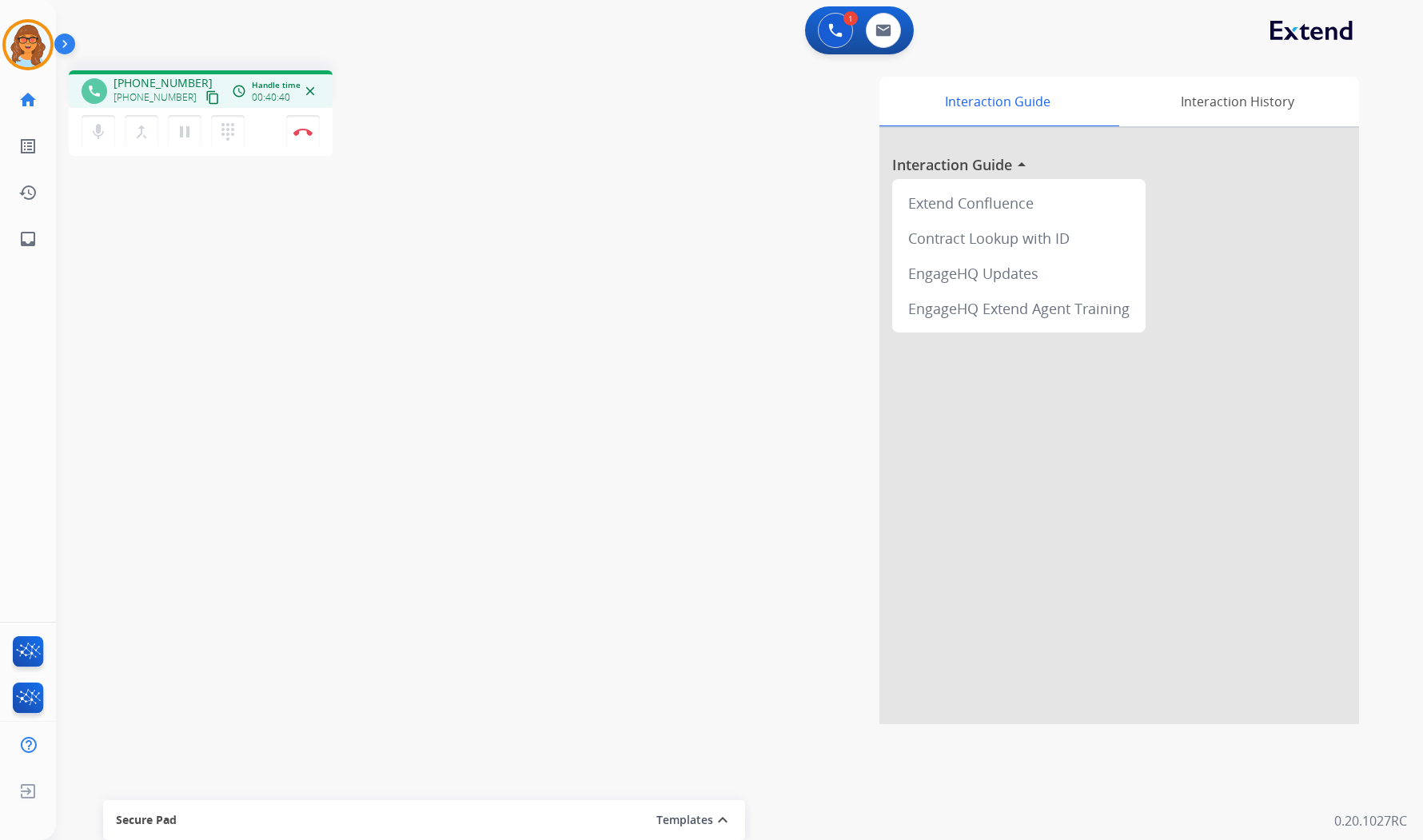
click at [430, 310] on div "phone [PHONE_NUMBER] [PHONE_NUMBER] content_copy access_time Call metrics Queue…" at bounding box center [720, 391] width 1328 height 667
click at [277, 459] on div "phone [PHONE_NUMBER] [PHONE_NUMBER] content_copy access_time Call metrics Queue…" at bounding box center [720, 391] width 1328 height 667
click at [357, 346] on div "phone [PHONE_NUMBER] [PHONE_NUMBER] content_copy access_time Call metrics Queue…" at bounding box center [720, 391] width 1328 height 667
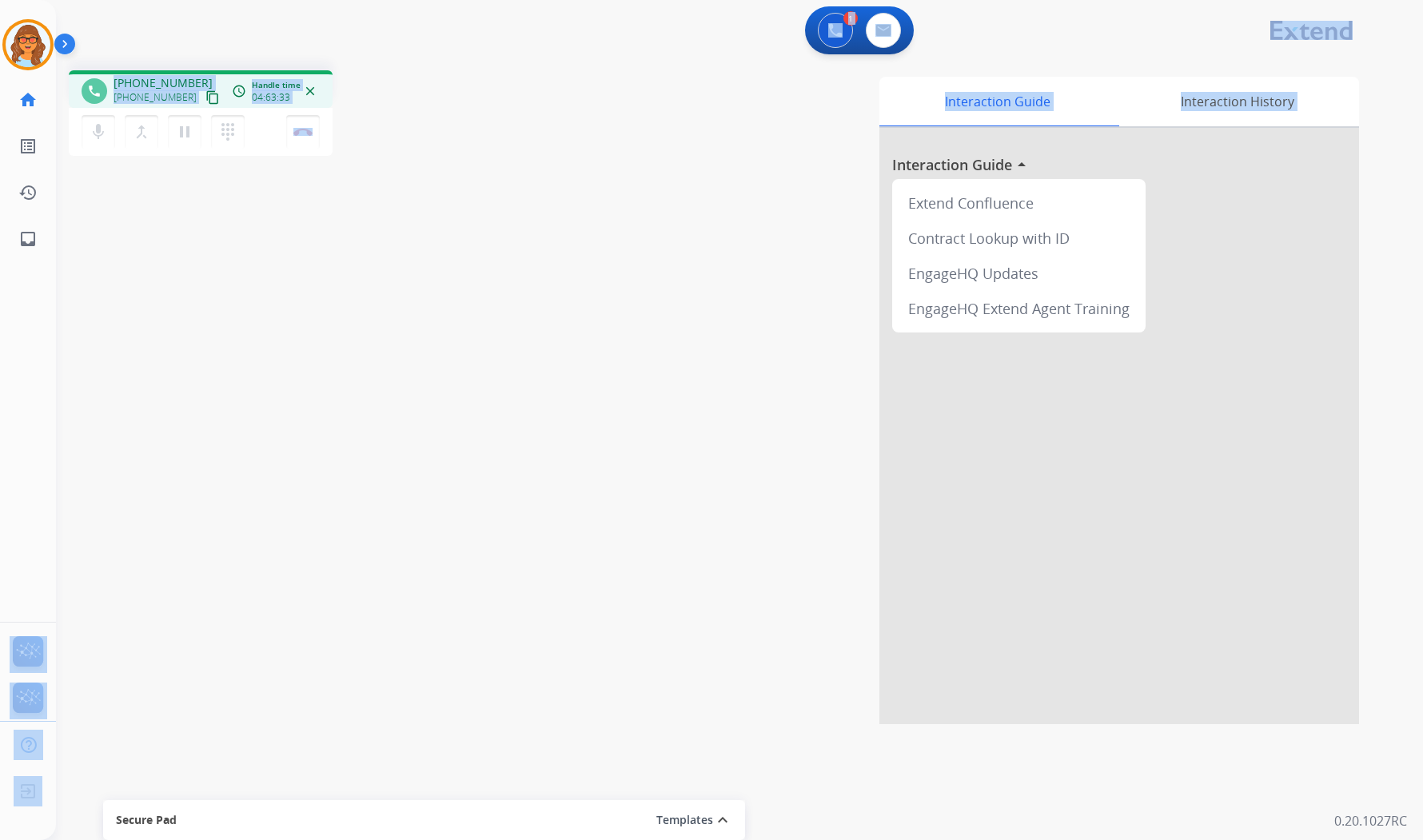
click at [219, 839] on html "Outbound call Quit Outbound call Quit Schedule interaction + Add to my list Cus…" at bounding box center [711, 420] width 1423 height 840
click at [603, 373] on div "Interaction Guide Interaction History Interaction Guide arrow_drop_up Extend Co…" at bounding box center [937, 401] width 843 height 648
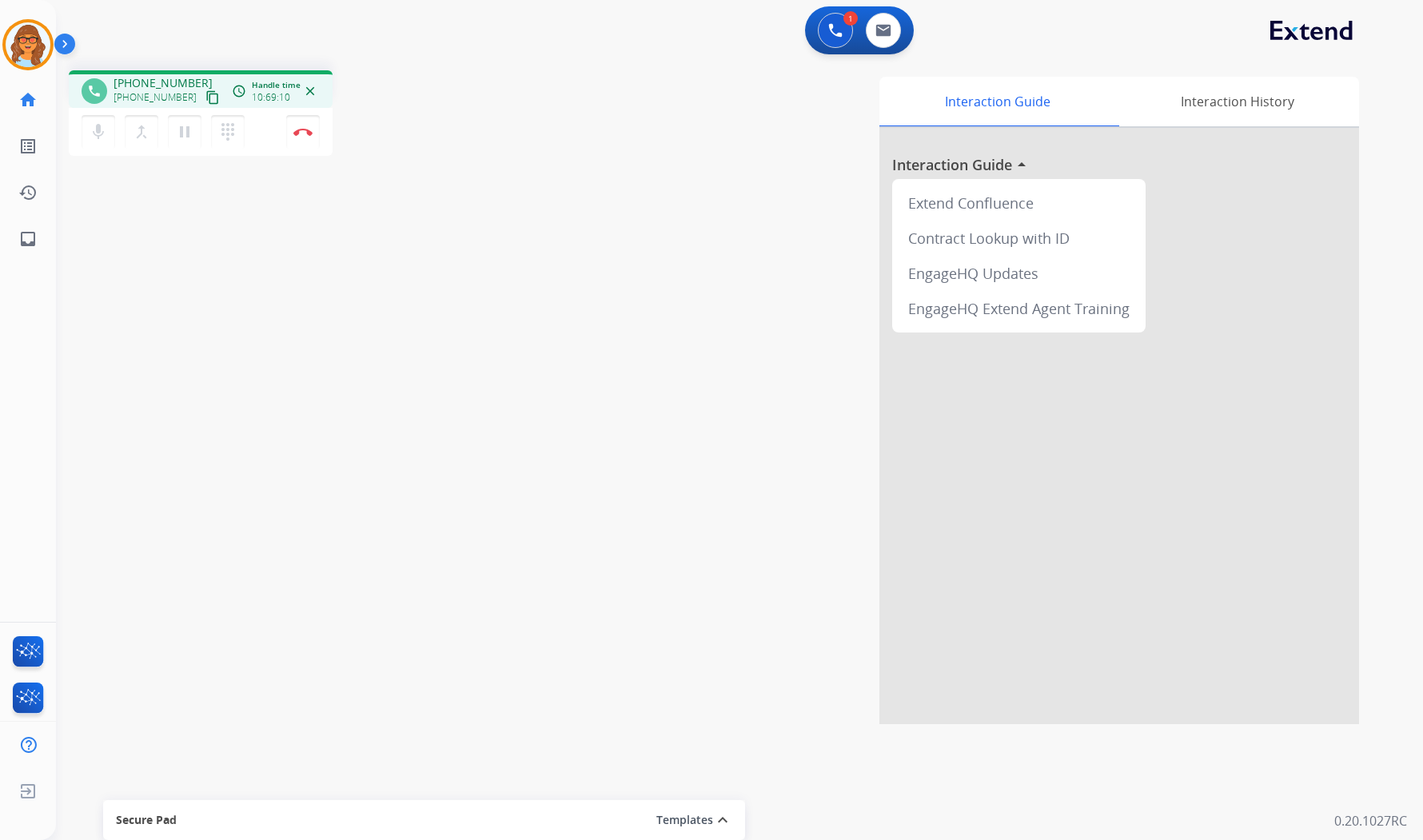
click at [564, 385] on div "Interaction Guide Interaction History Interaction Guide arrow_drop_up Extend Co…" at bounding box center [937, 401] width 843 height 648
click at [390, 312] on div "phone [PHONE_NUMBER] [PHONE_NUMBER] content_copy access_time Call metrics Queue…" at bounding box center [720, 391] width 1328 height 667
